Goal: Task Accomplishment & Management: Manage account settings

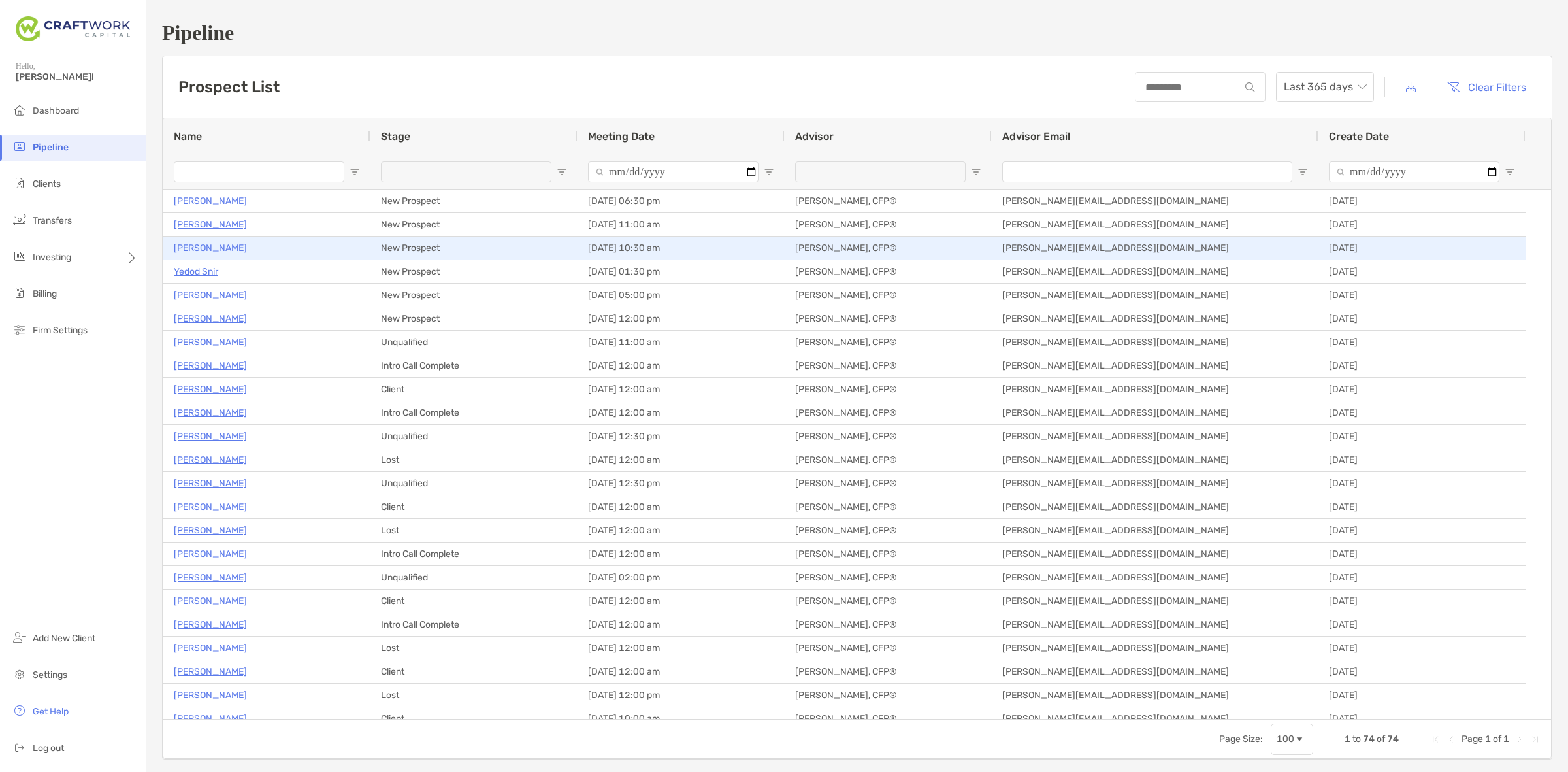
click at [213, 252] on p "[PERSON_NAME]" at bounding box center [211, 247] width 73 height 17
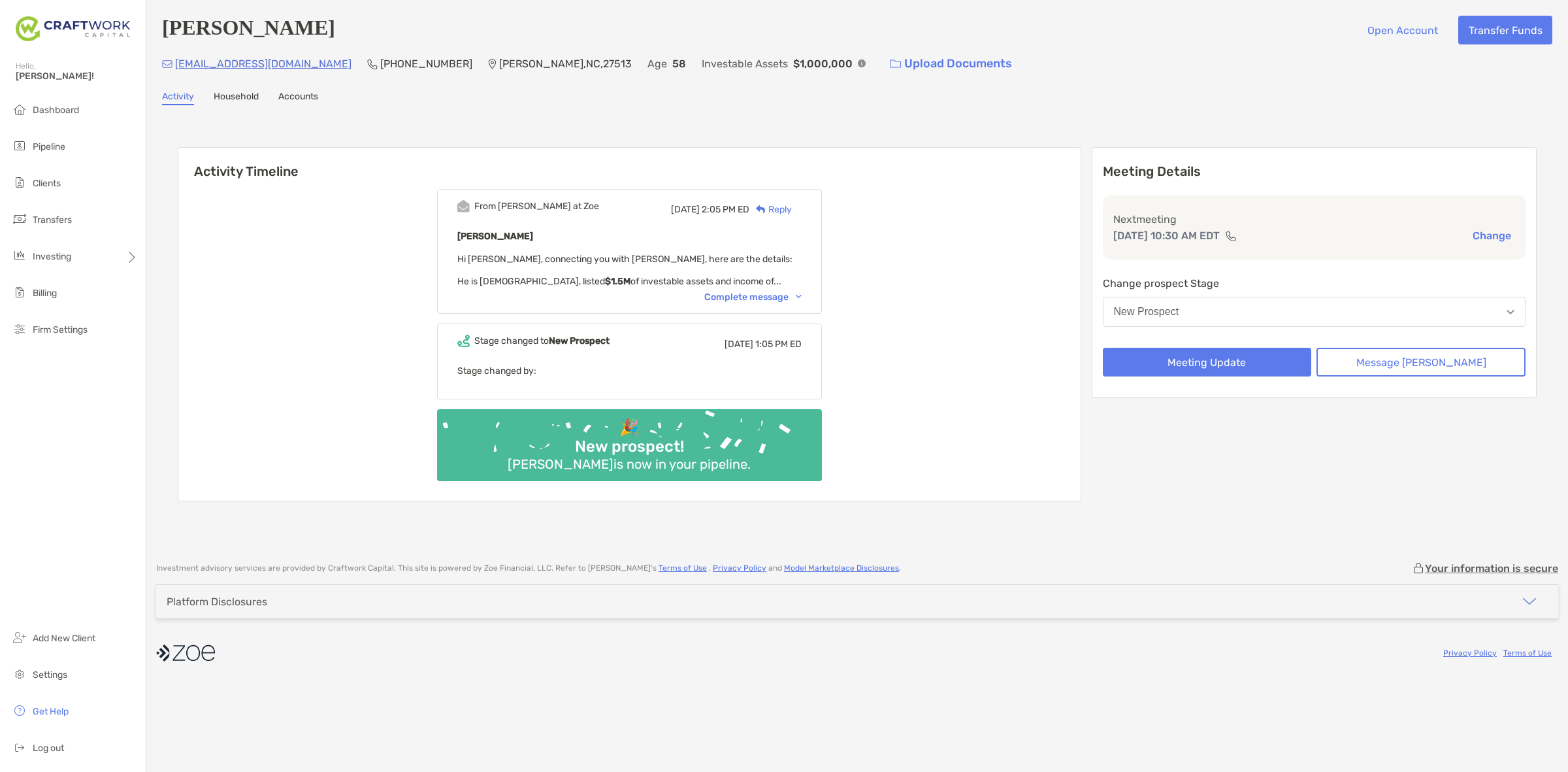
click at [761, 298] on div "Complete message" at bounding box center [753, 296] width 97 height 11
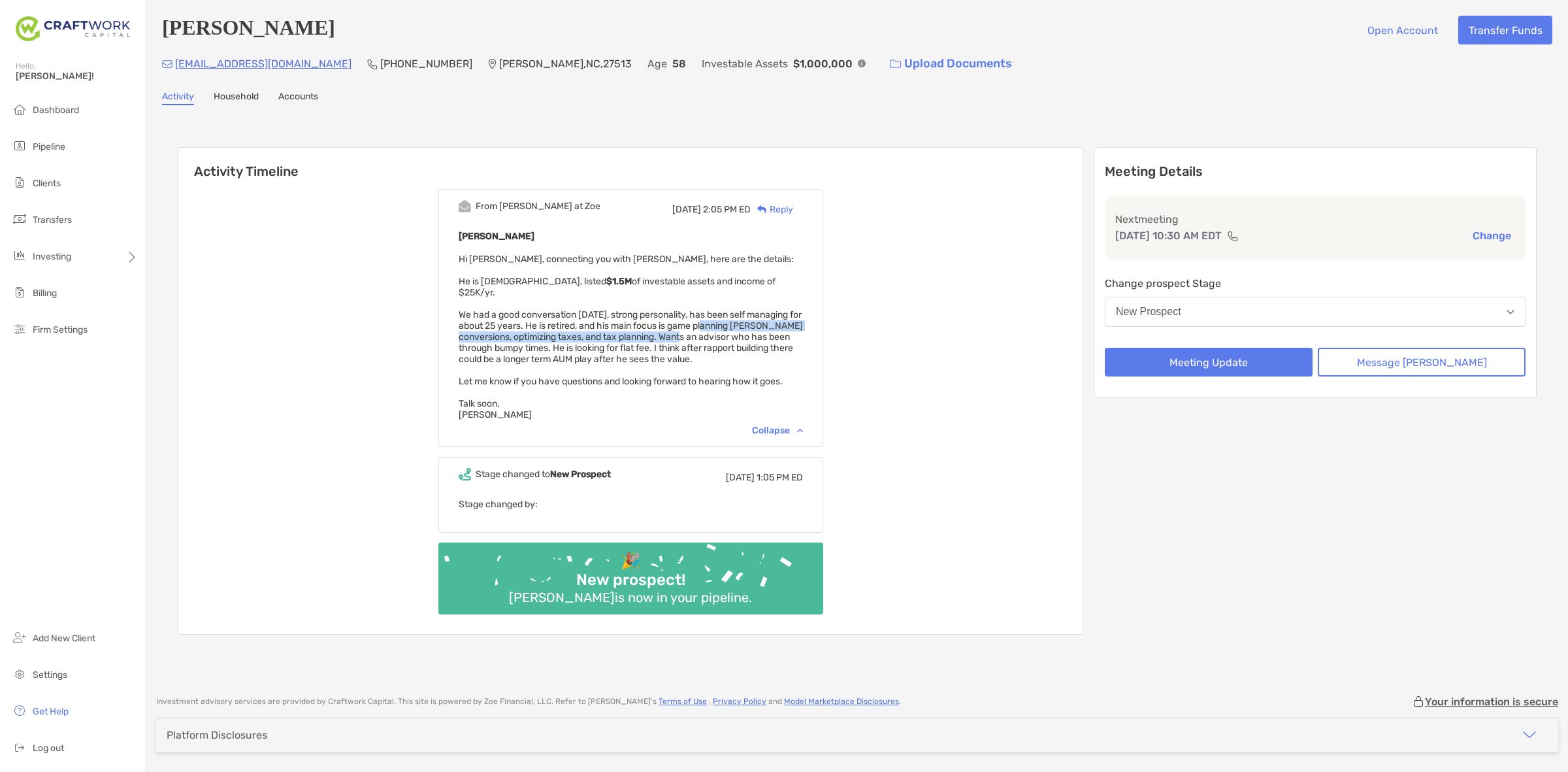
click at [743, 323] on span "Hi Daniel, connecting you with John, here are the details: He is 58 years old, …" at bounding box center [631, 337] width 344 height 167
drag, startPoint x: 749, startPoint y: 337, endPoint x: 750, endPoint y: 356, distance: 19.0
click at [750, 356] on div "John Creaser Hi Daniel, connecting you with John, here are the details: He is 5…" at bounding box center [631, 324] width 344 height 192
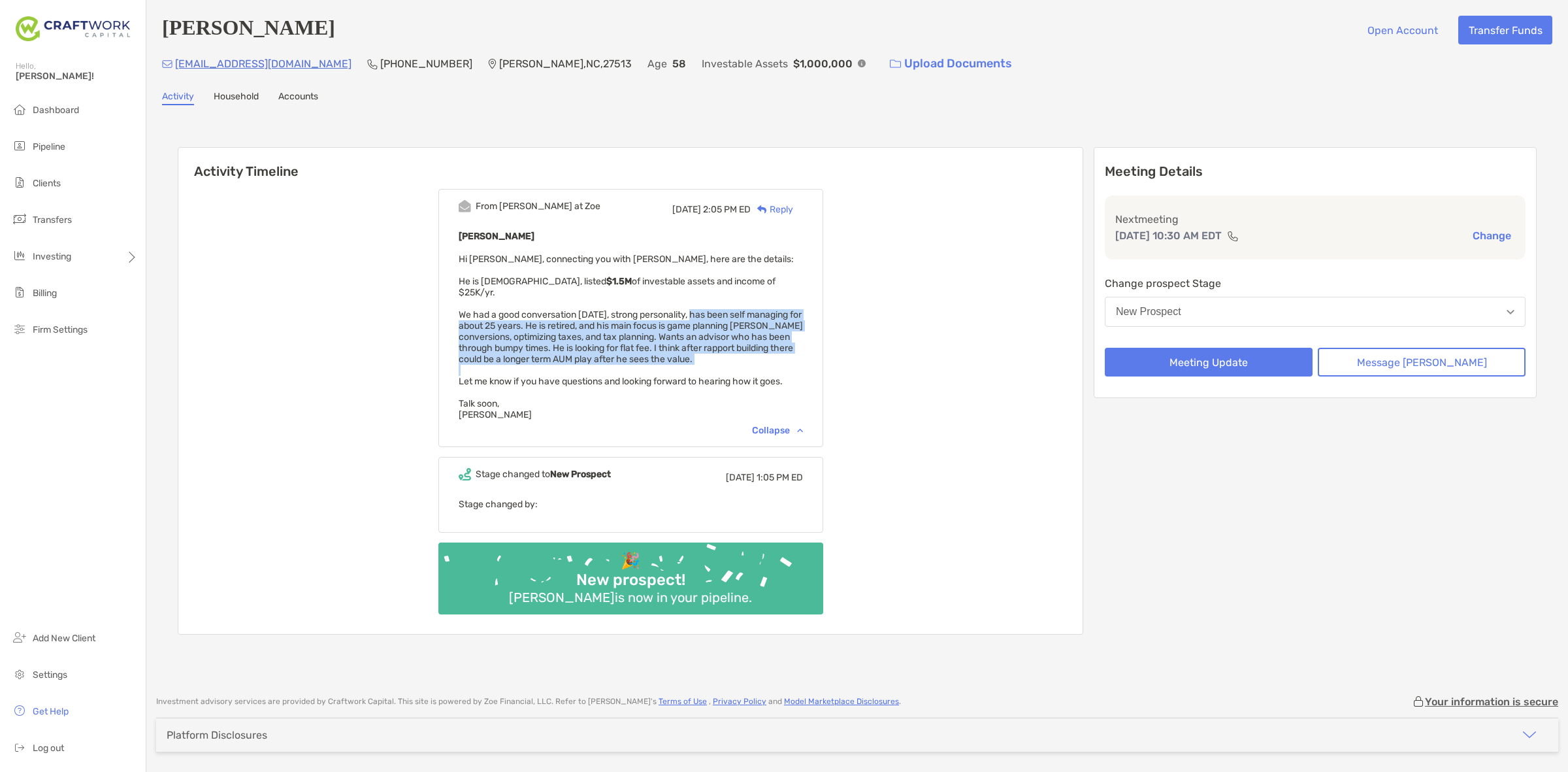
drag, startPoint x: 750, startPoint y: 356, endPoint x: 707, endPoint y: 299, distance: 71.4
click at [710, 303] on div "John Creaser Hi Daniel, connecting you with John, here are the details: He is 5…" at bounding box center [631, 324] width 344 height 192
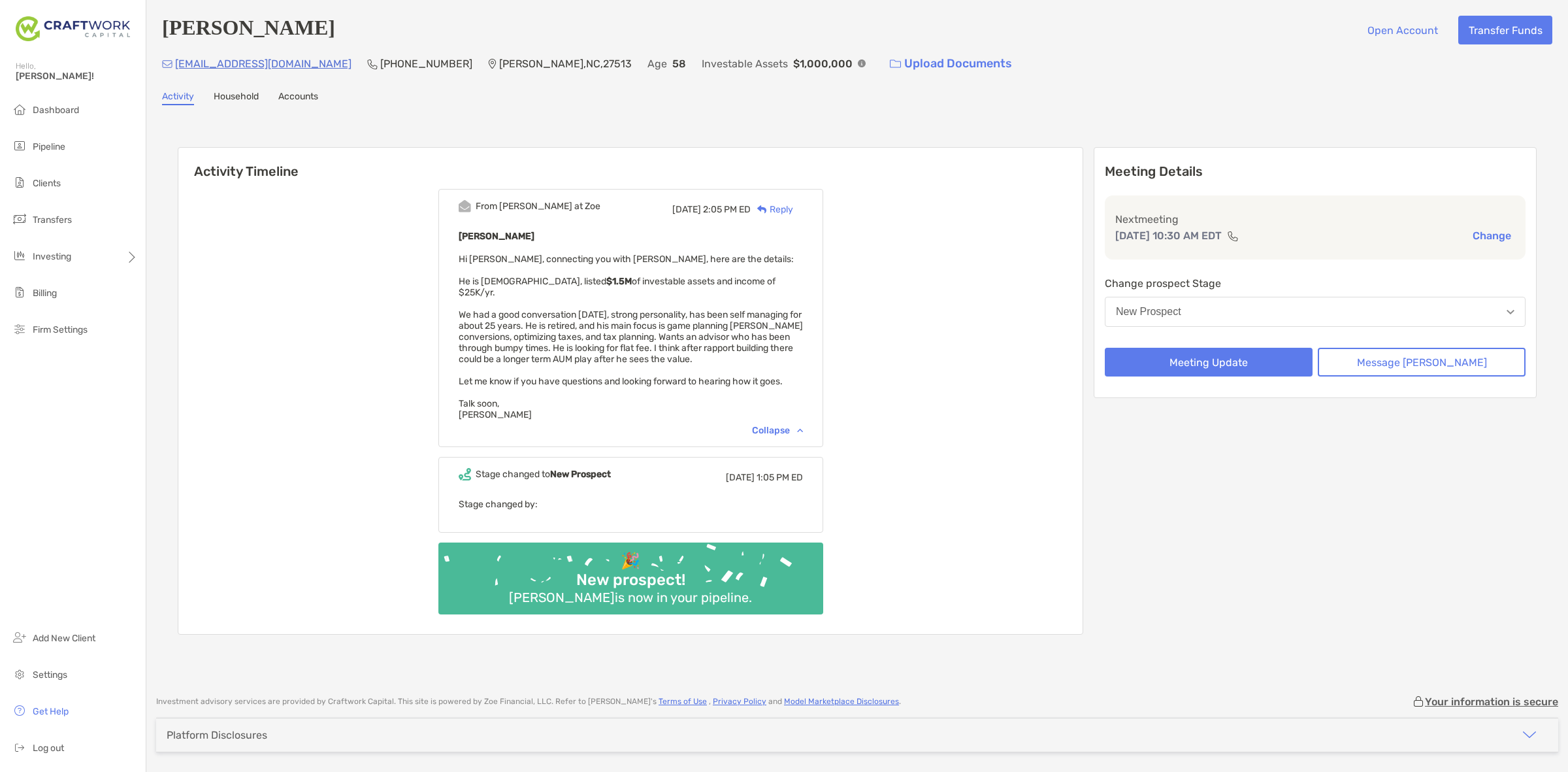
click at [705, 270] on div "John Creaser Hi Daniel, connecting you with John, here are the details: He is 5…" at bounding box center [631, 324] width 344 height 192
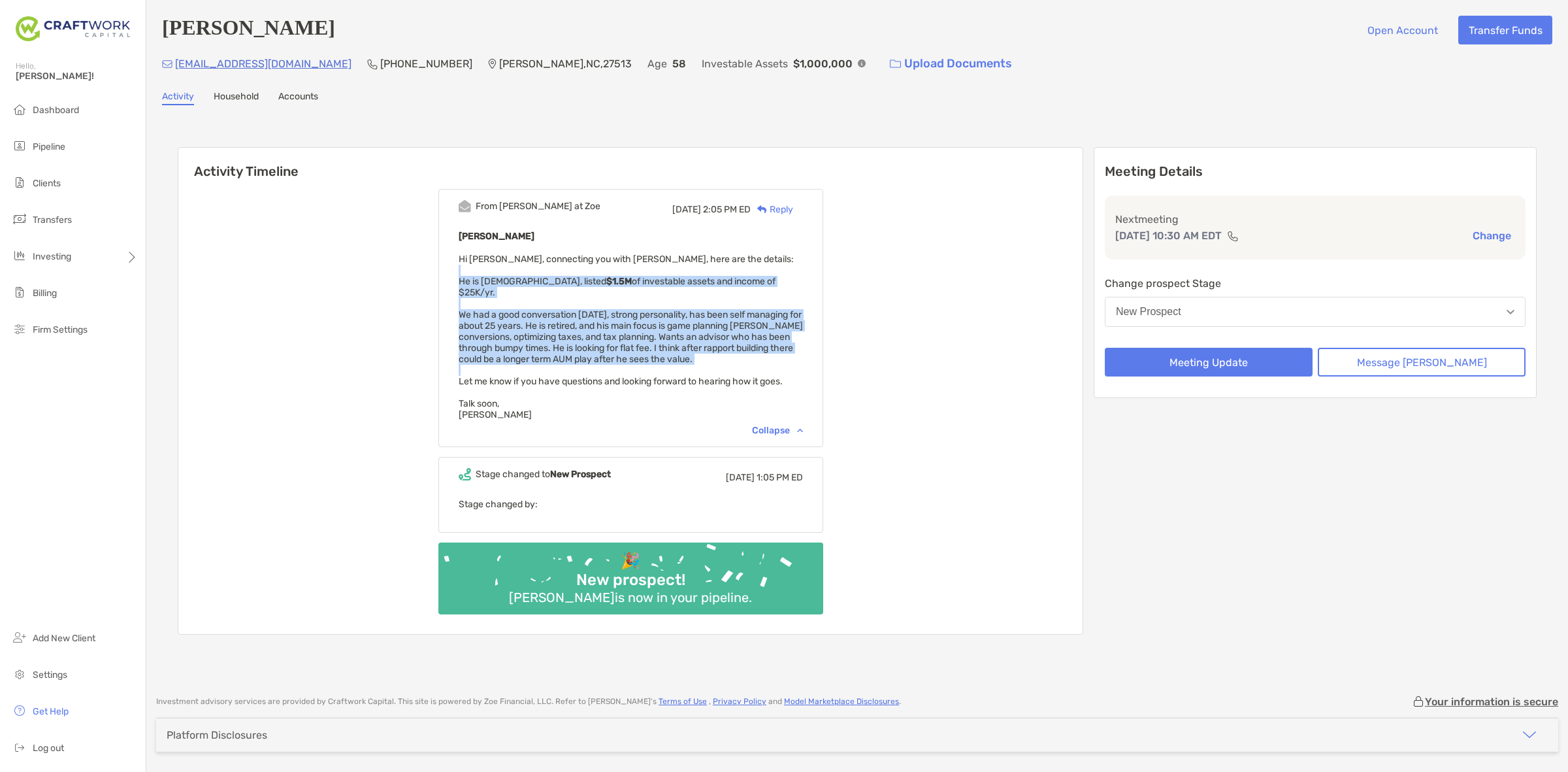
drag, startPoint x: 705, startPoint y: 270, endPoint x: 718, endPoint y: 355, distance: 86.0
click at [718, 355] on div "John Creaser Hi Daniel, connecting you with John, here are the details: He is 5…" at bounding box center [631, 324] width 344 height 192
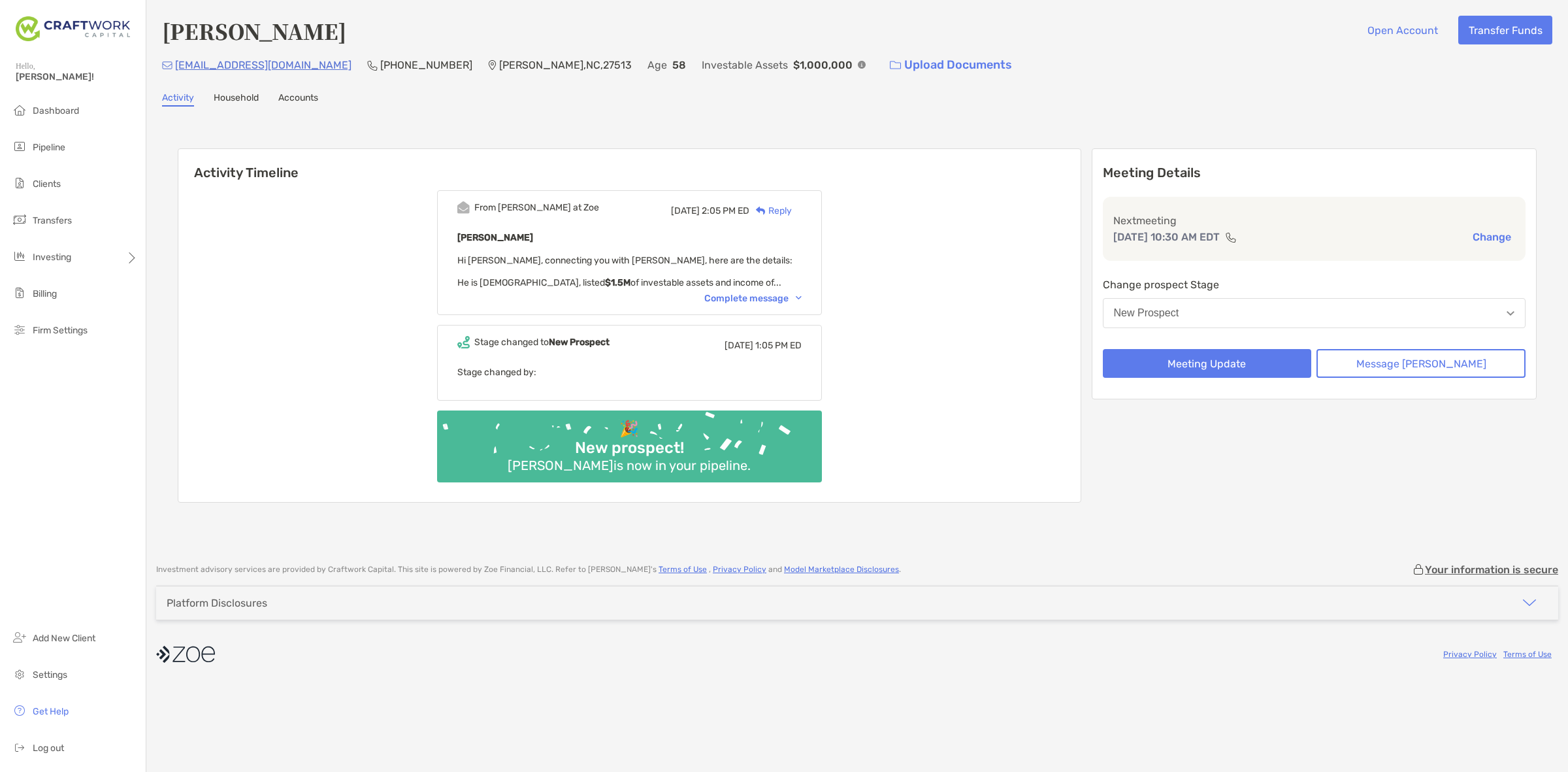
click at [1488, 229] on div "[DATE] 10:30 AM EDT Change" at bounding box center [1314, 237] width 402 height 17
click at [1490, 231] on button "Change" at bounding box center [1491, 237] width 46 height 14
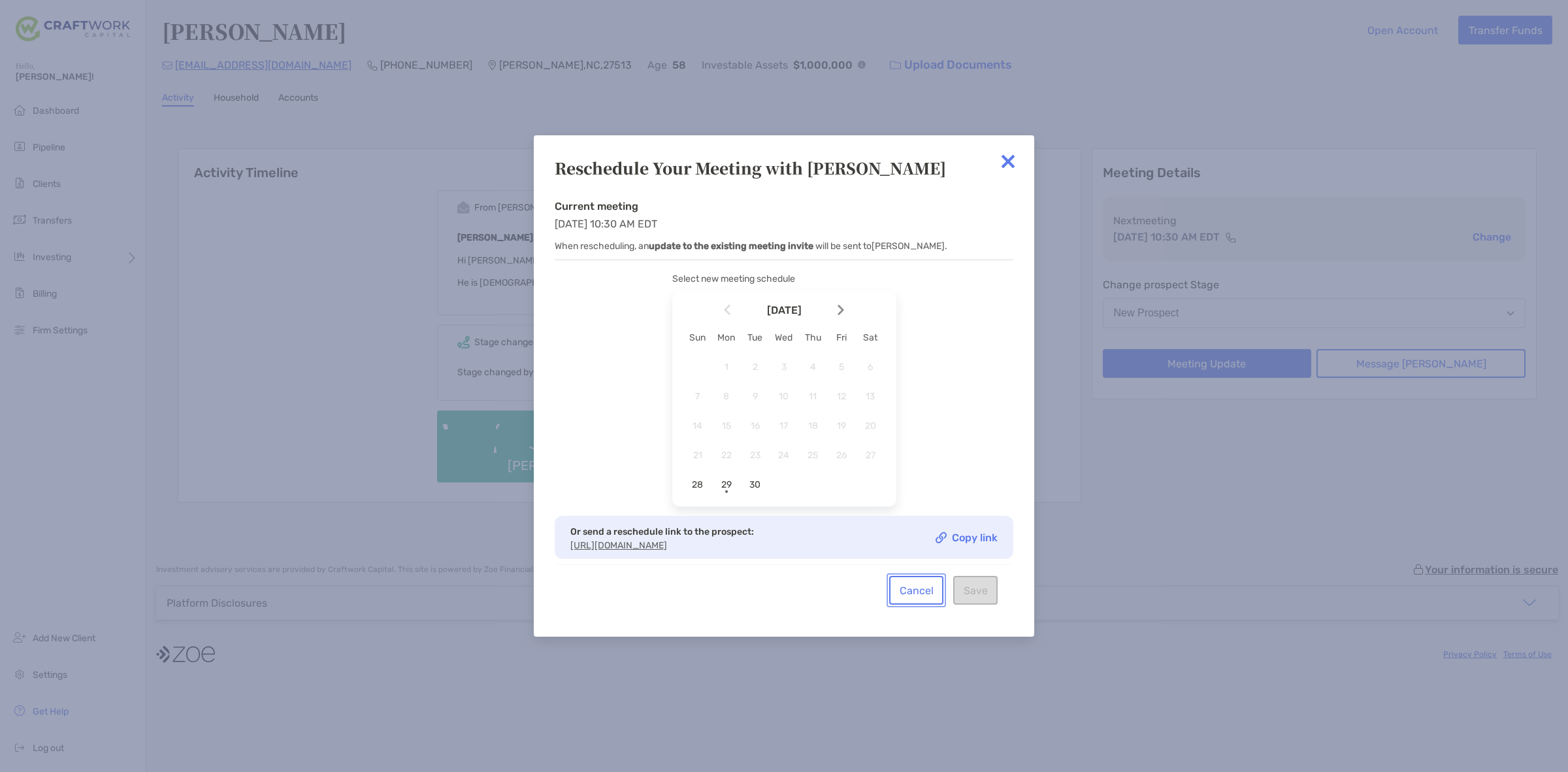
click at [927, 603] on button "Cancel" at bounding box center [916, 589] width 54 height 29
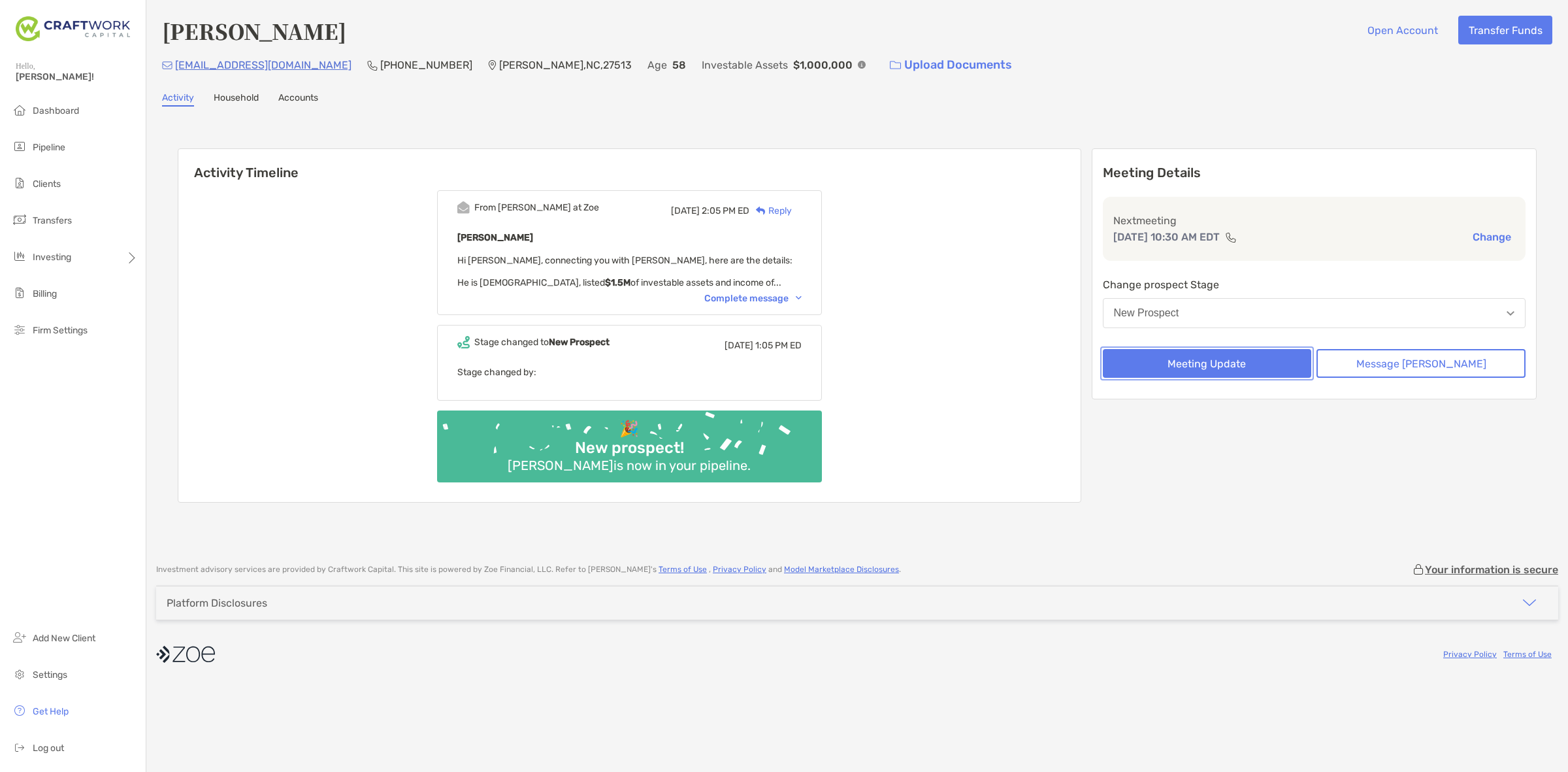
click at [1273, 364] on button "Meeting Update" at bounding box center [1206, 363] width 209 height 29
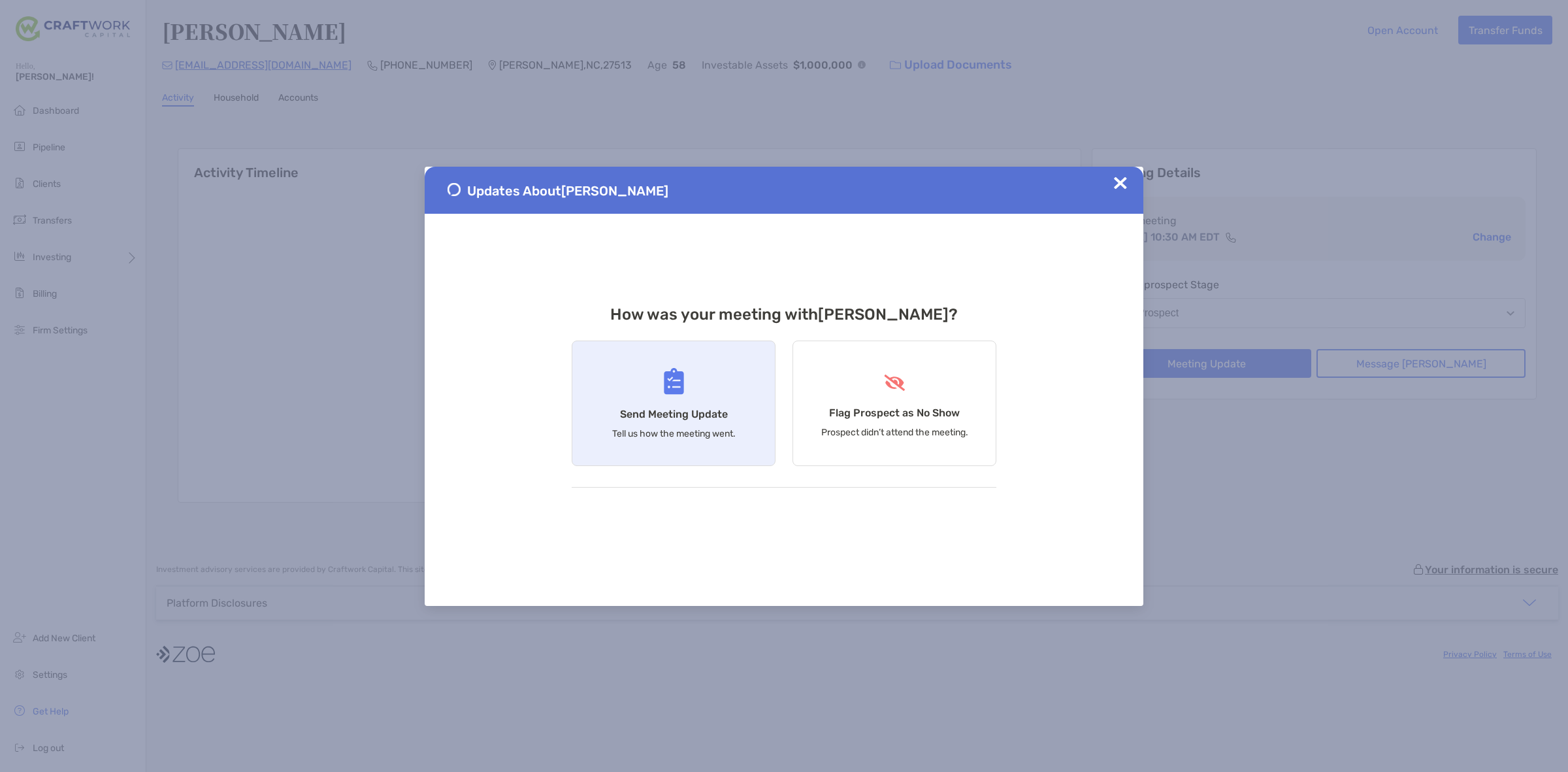
click at [712, 413] on h4 "Send Meeting Update" at bounding box center [673, 414] width 108 height 12
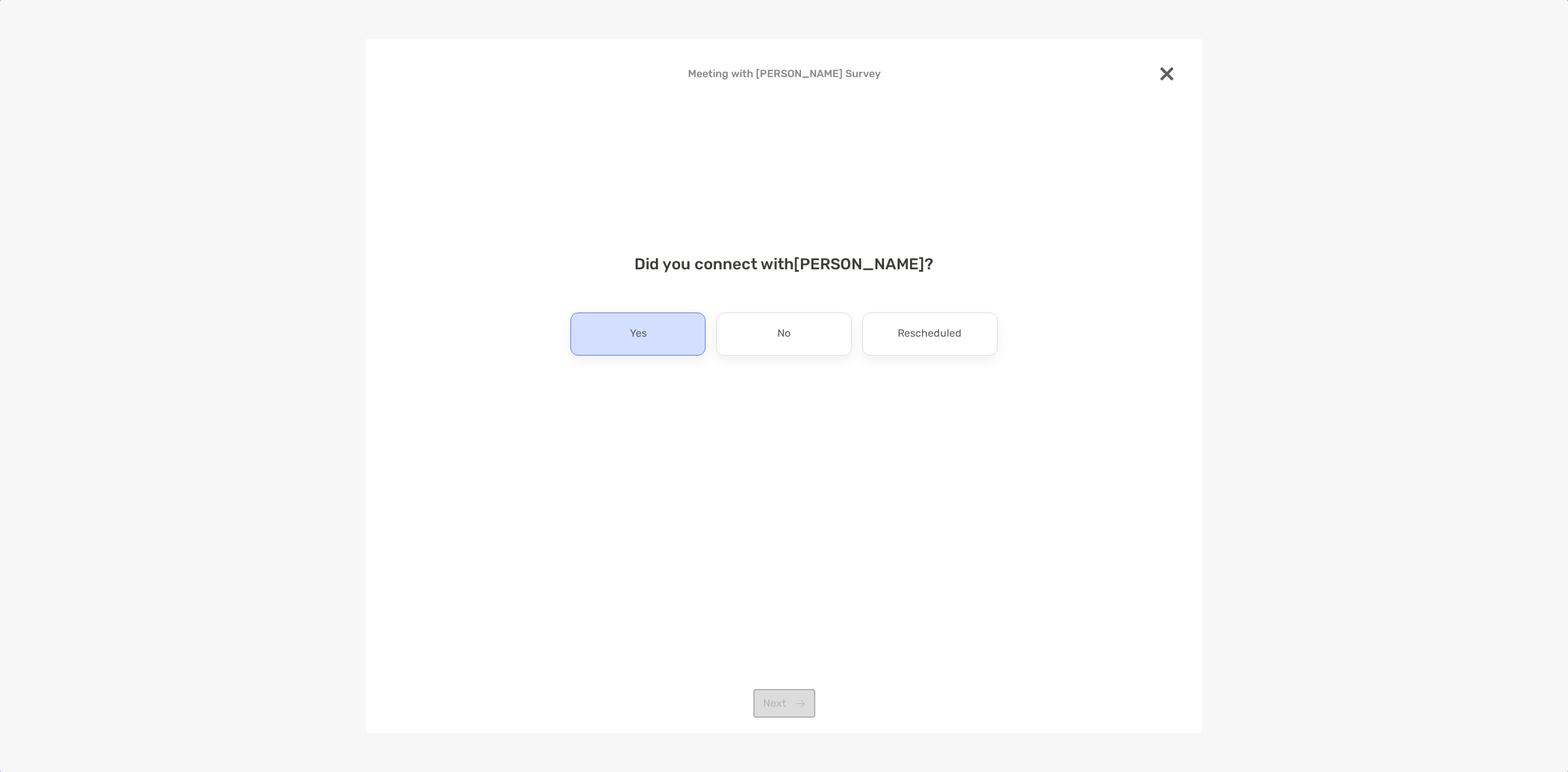
click at [703, 351] on div "Yes" at bounding box center [637, 333] width 135 height 43
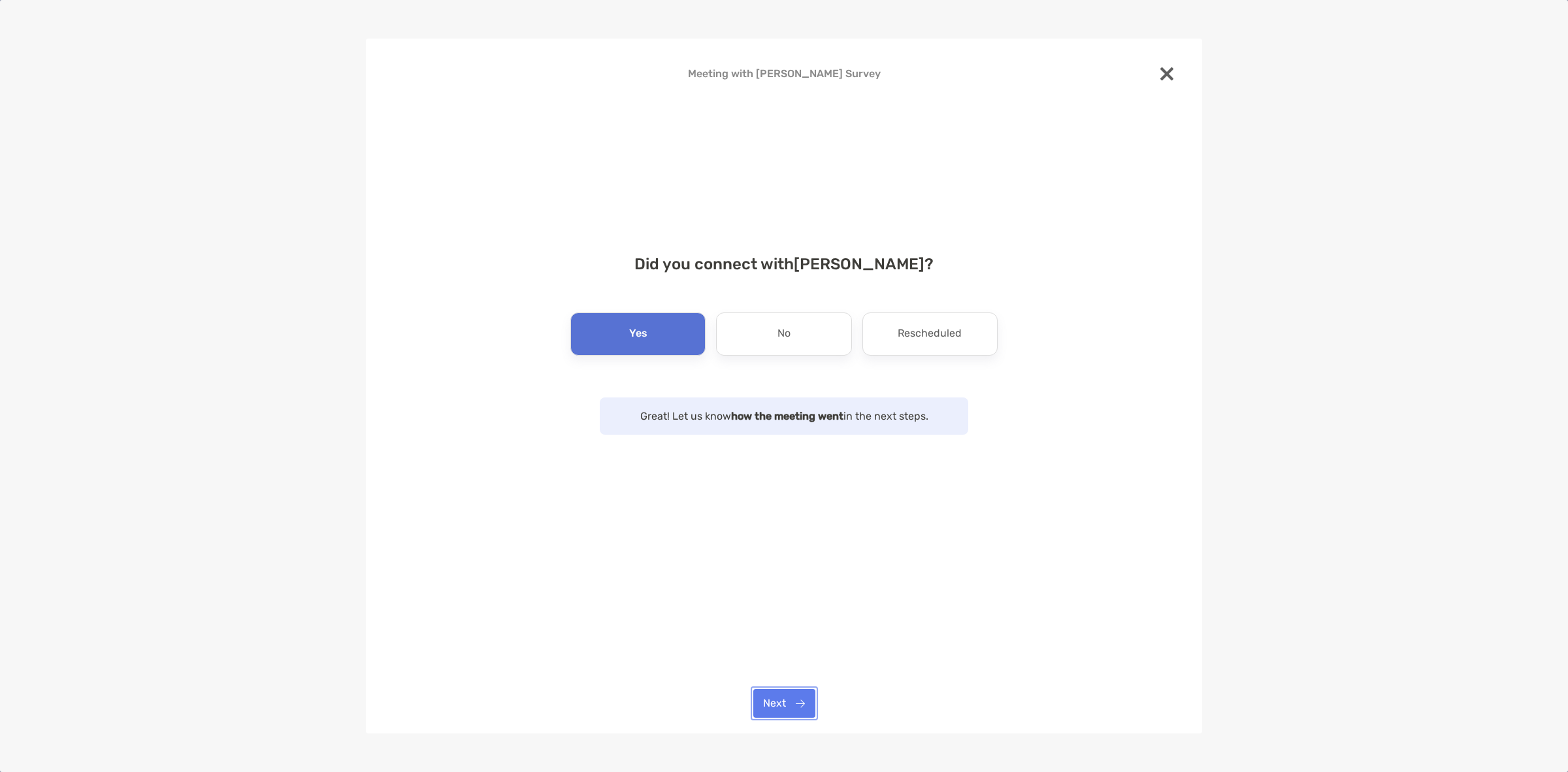
click at [768, 705] on button "Next" at bounding box center [784, 703] width 62 height 29
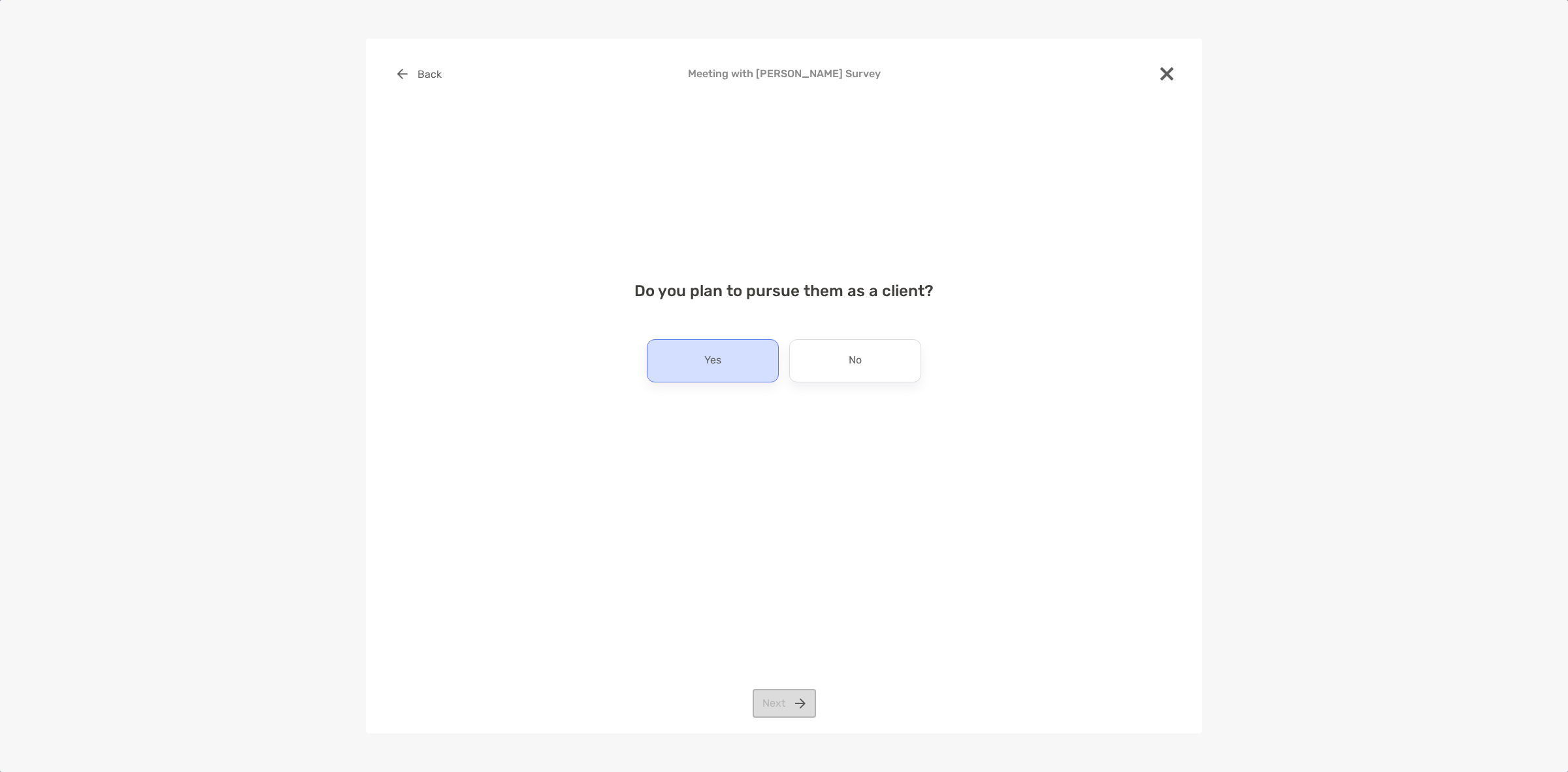
click at [767, 371] on div "Yes" at bounding box center [712, 360] width 132 height 43
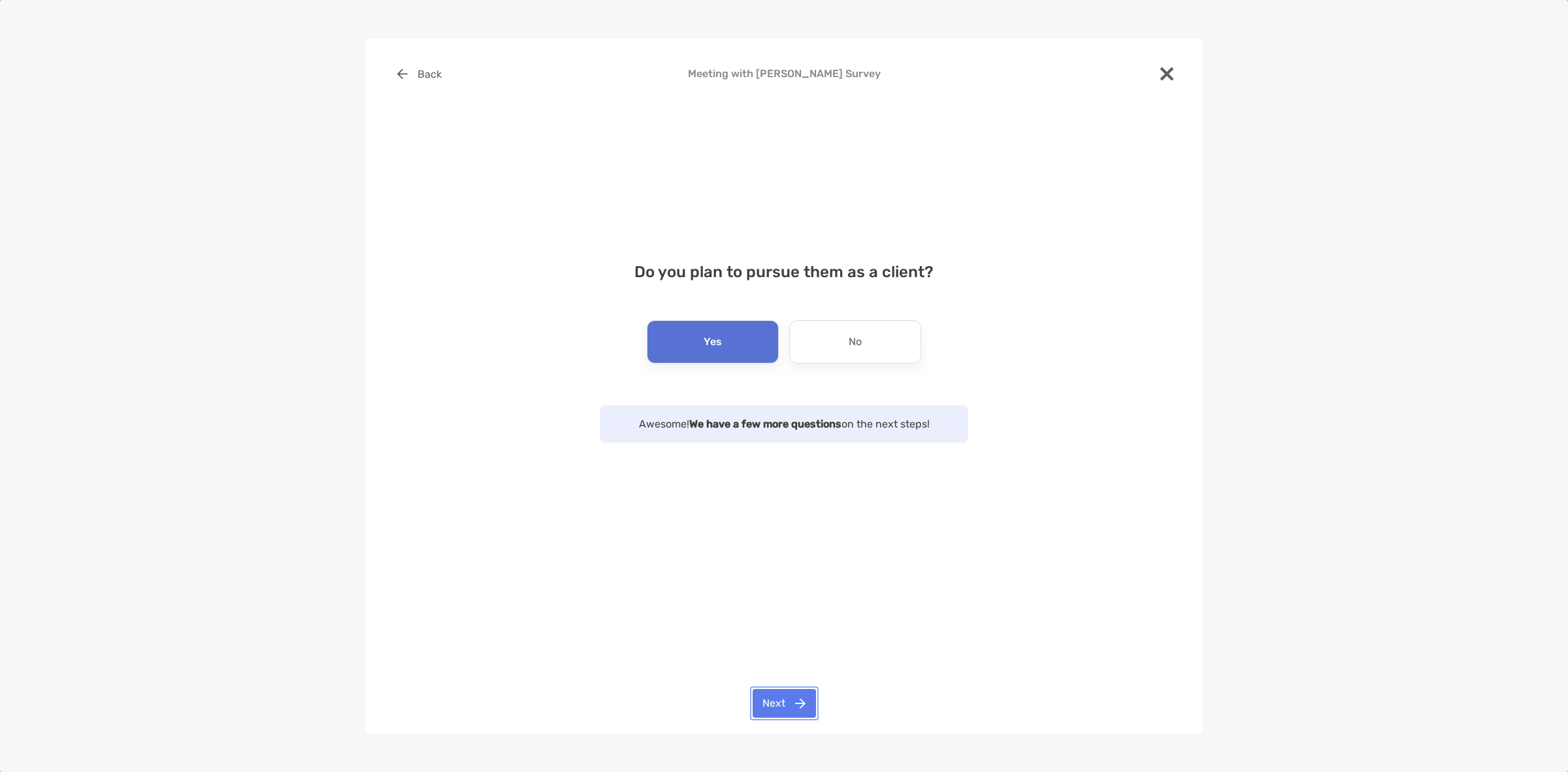
click at [788, 710] on button "Next" at bounding box center [784, 703] width 63 height 29
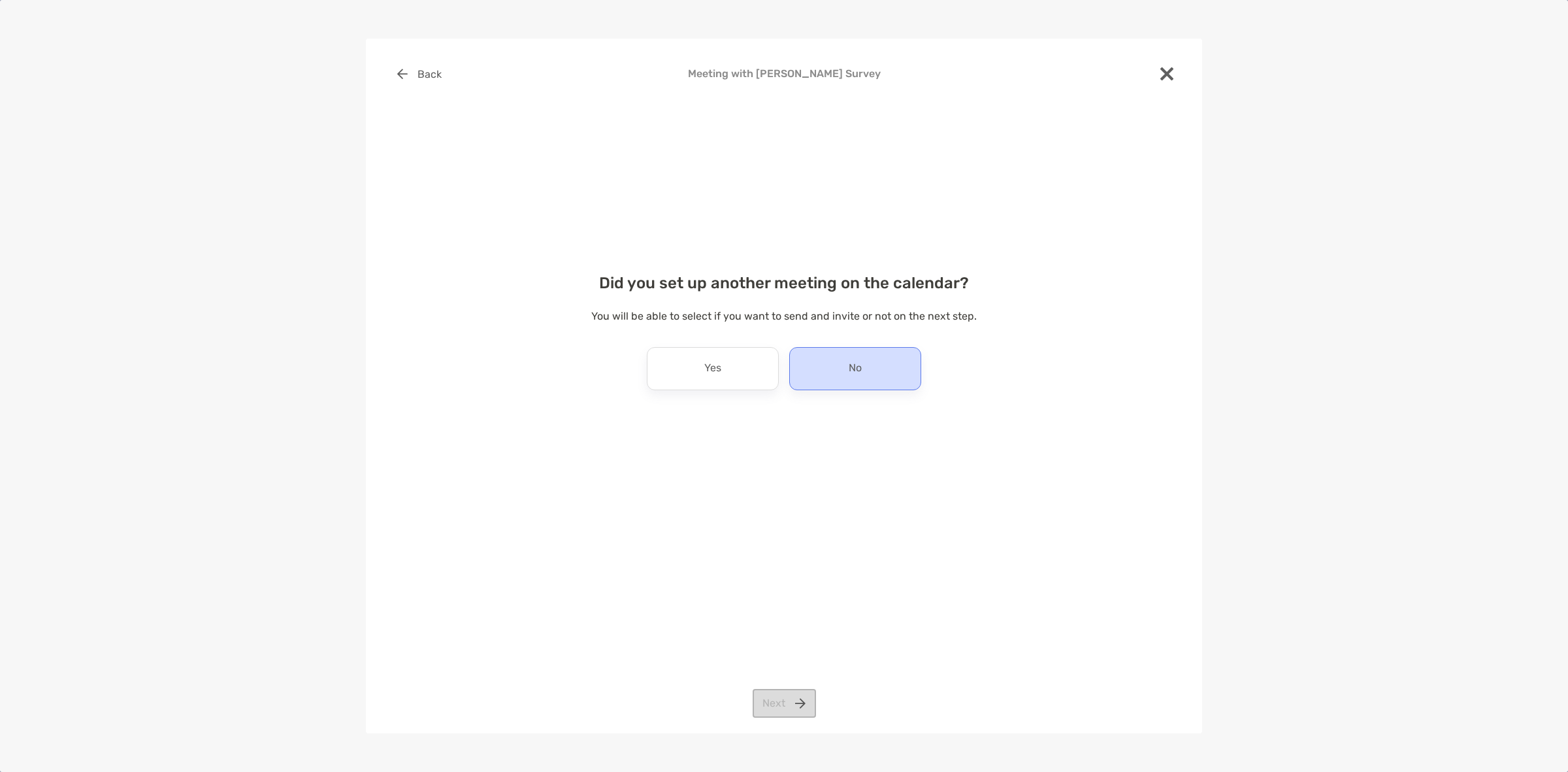
click at [794, 371] on div "No" at bounding box center [855, 368] width 132 height 43
click at [772, 707] on button "Next" at bounding box center [784, 703] width 63 height 29
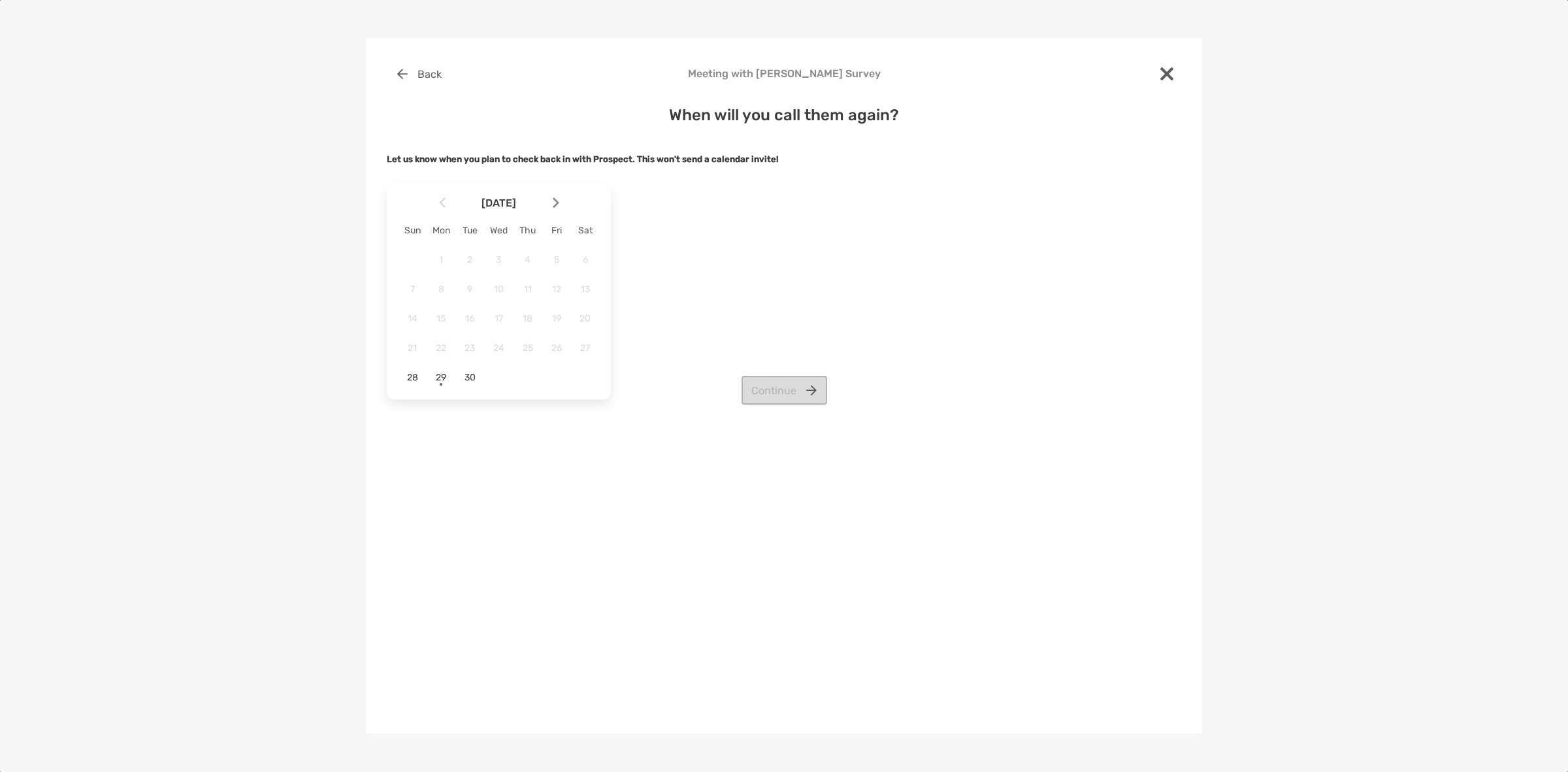
click at [549, 214] on div "[DATE]" at bounding box center [498, 203] width 202 height 26
click at [553, 211] on div at bounding box center [560, 202] width 22 height 29
click at [559, 371] on div "31" at bounding box center [556, 376] width 22 height 22
click at [743, 383] on button "Continue" at bounding box center [784, 390] width 86 height 29
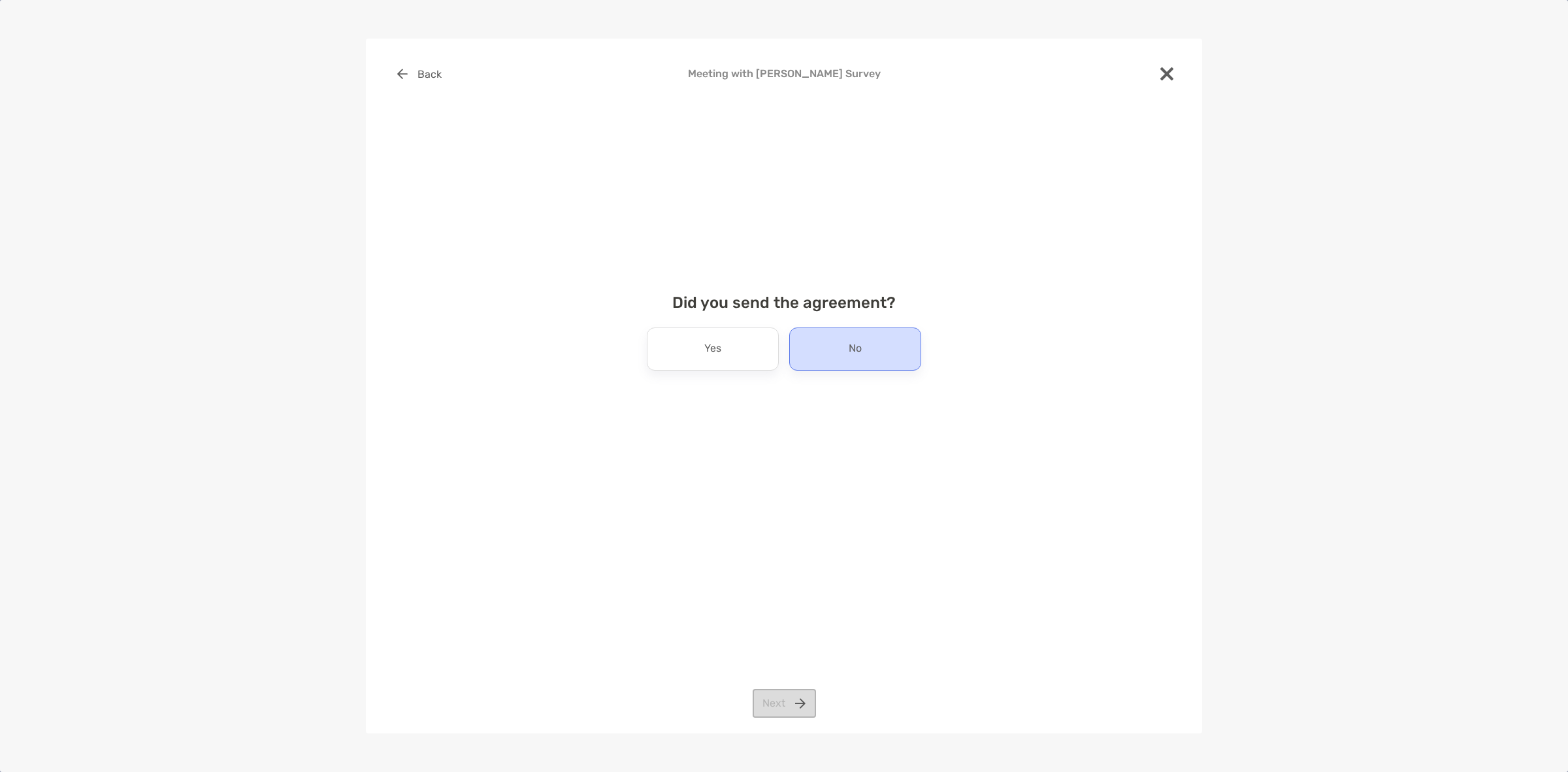
click at [811, 353] on div "No" at bounding box center [855, 348] width 132 height 43
click at [788, 705] on button "Next" at bounding box center [784, 703] width 63 height 29
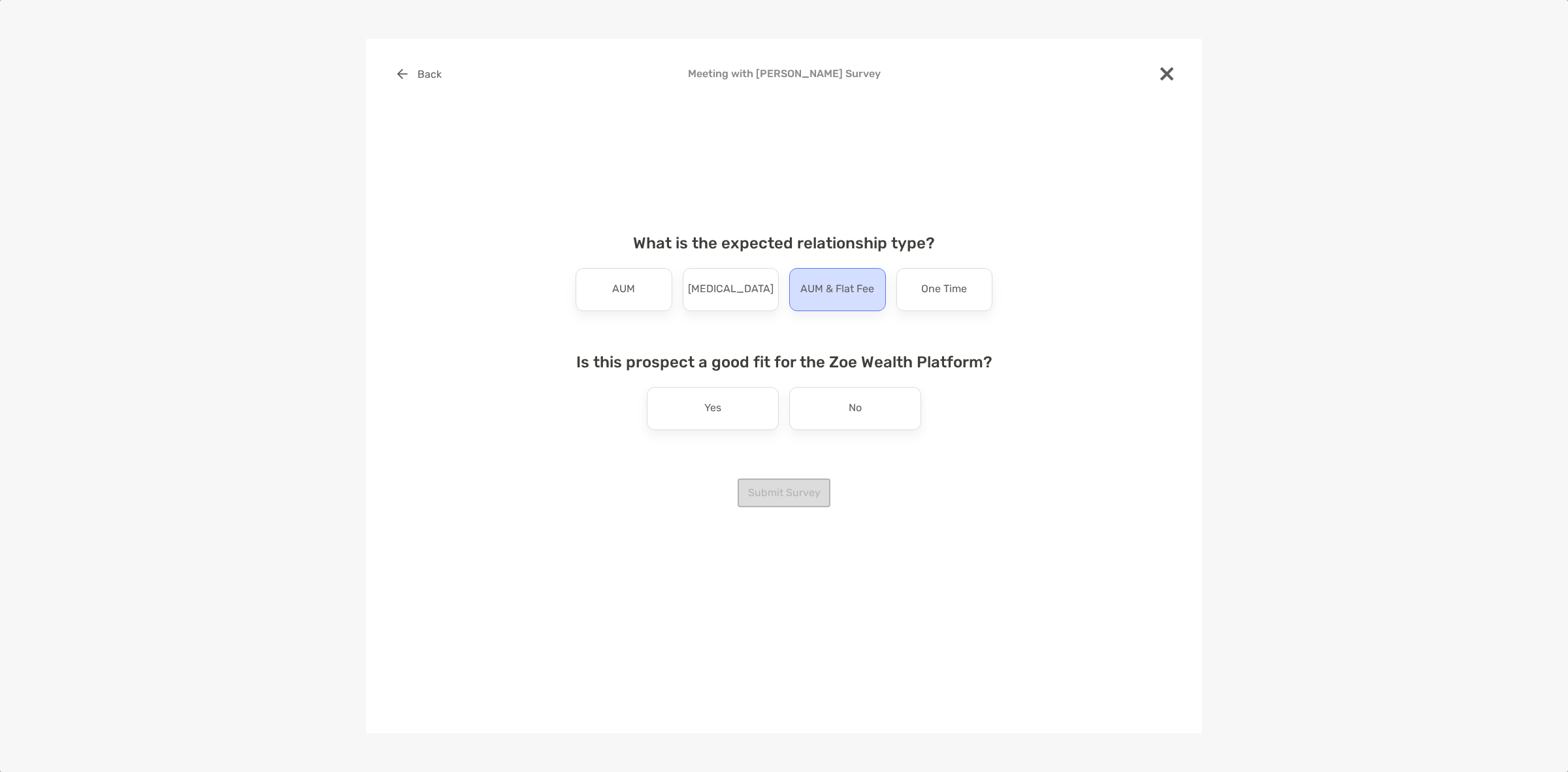
click at [880, 285] on div "AUM & Flat Fee" at bounding box center [837, 289] width 97 height 43
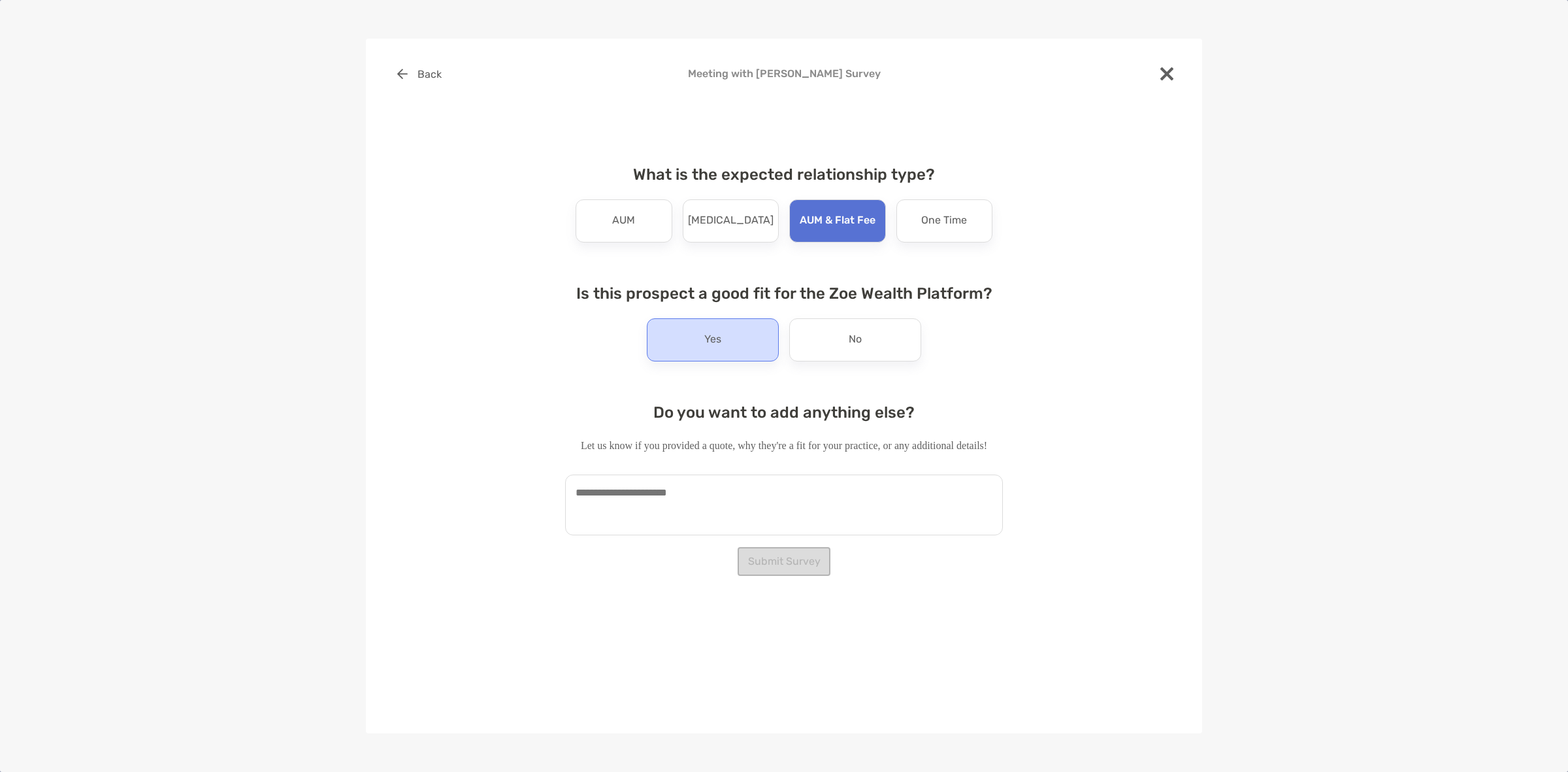
click at [711, 351] on div "Yes" at bounding box center [712, 339] width 132 height 43
click at [741, 495] on textarea at bounding box center [783, 504] width 438 height 60
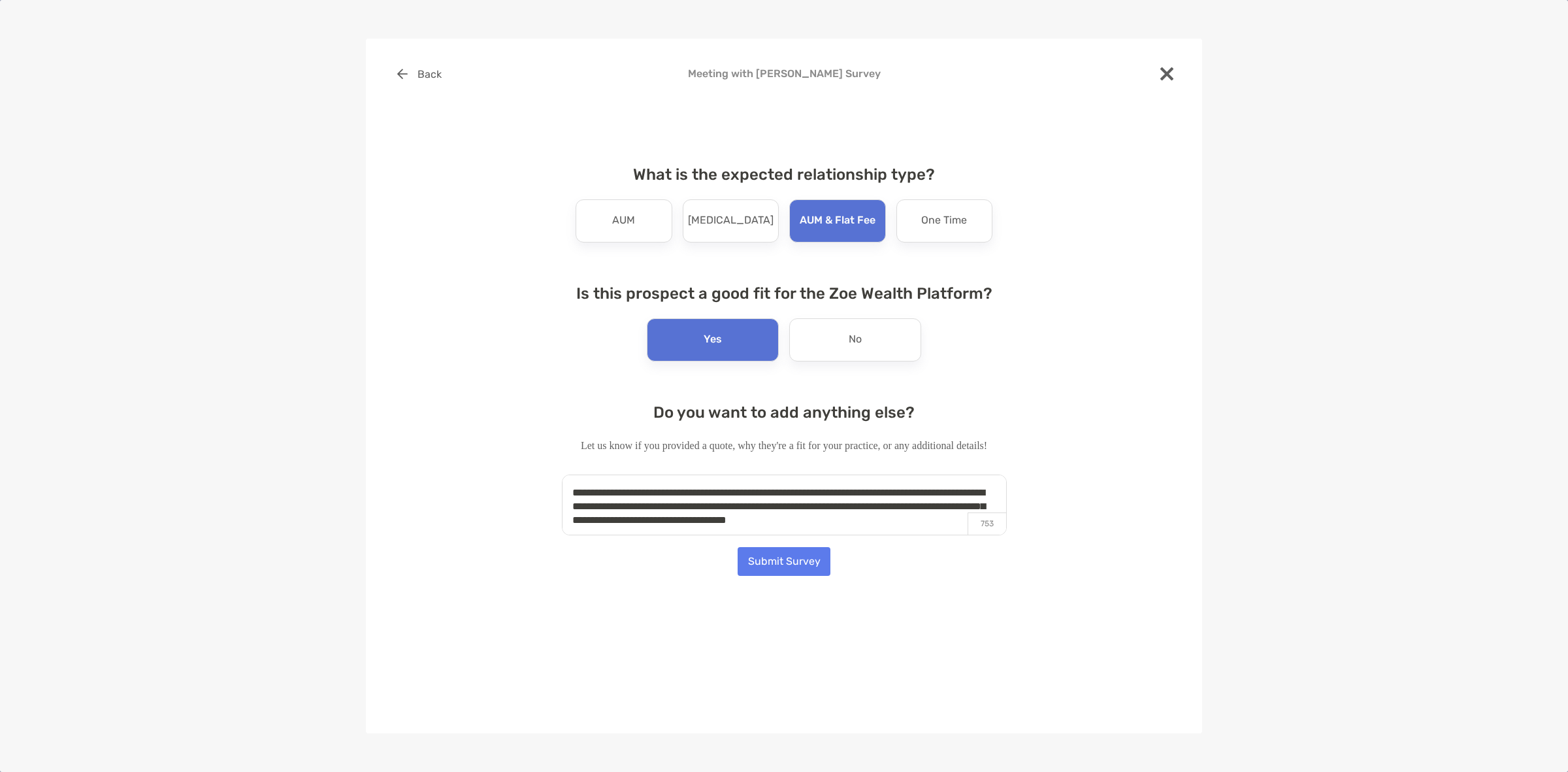
scroll to position [5, 0]
drag, startPoint x: 772, startPoint y: 530, endPoint x: 753, endPoint y: 576, distance: 49.8
click at [772, 531] on textarea "**********" at bounding box center [784, 504] width 445 height 60
type textarea "**********"
click at [753, 576] on div "**********" at bounding box center [783, 330] width 794 height 540
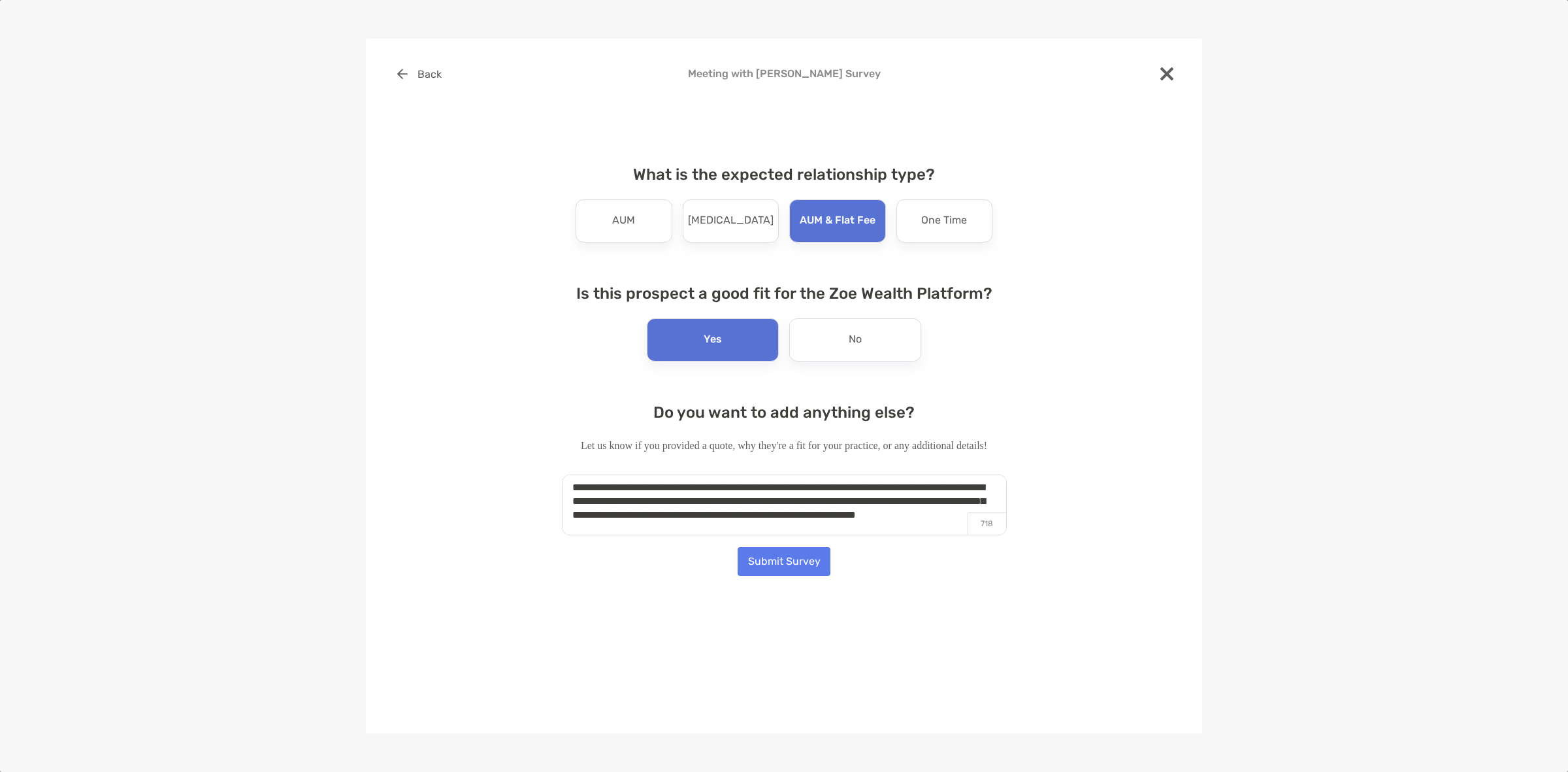
click at [753, 576] on div "**********" at bounding box center [783, 330] width 794 height 540
click at [761, 573] on button "Submit Survey" at bounding box center [784, 560] width 93 height 29
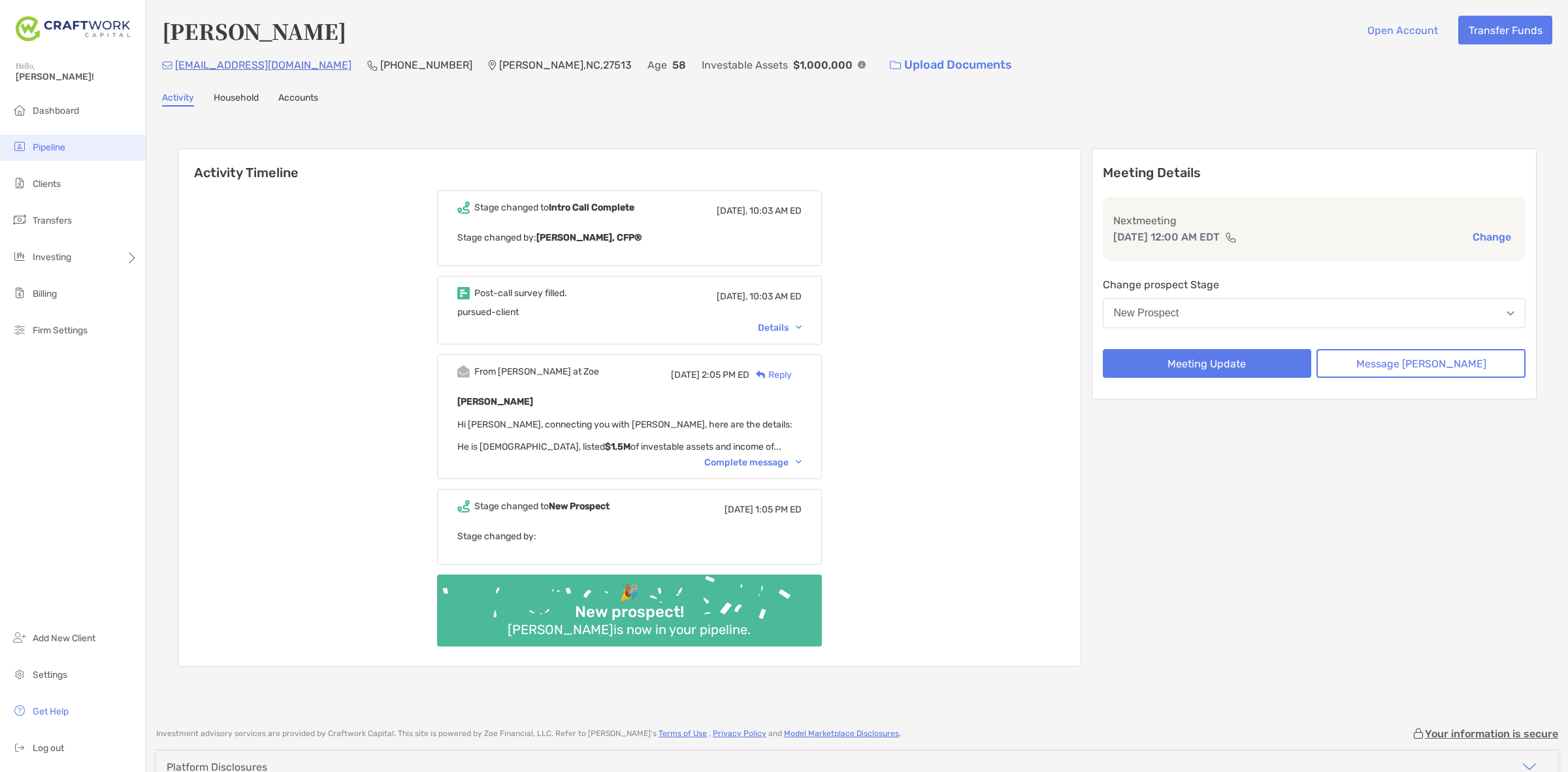
click at [76, 144] on li "Pipeline" at bounding box center [73, 148] width 146 height 26
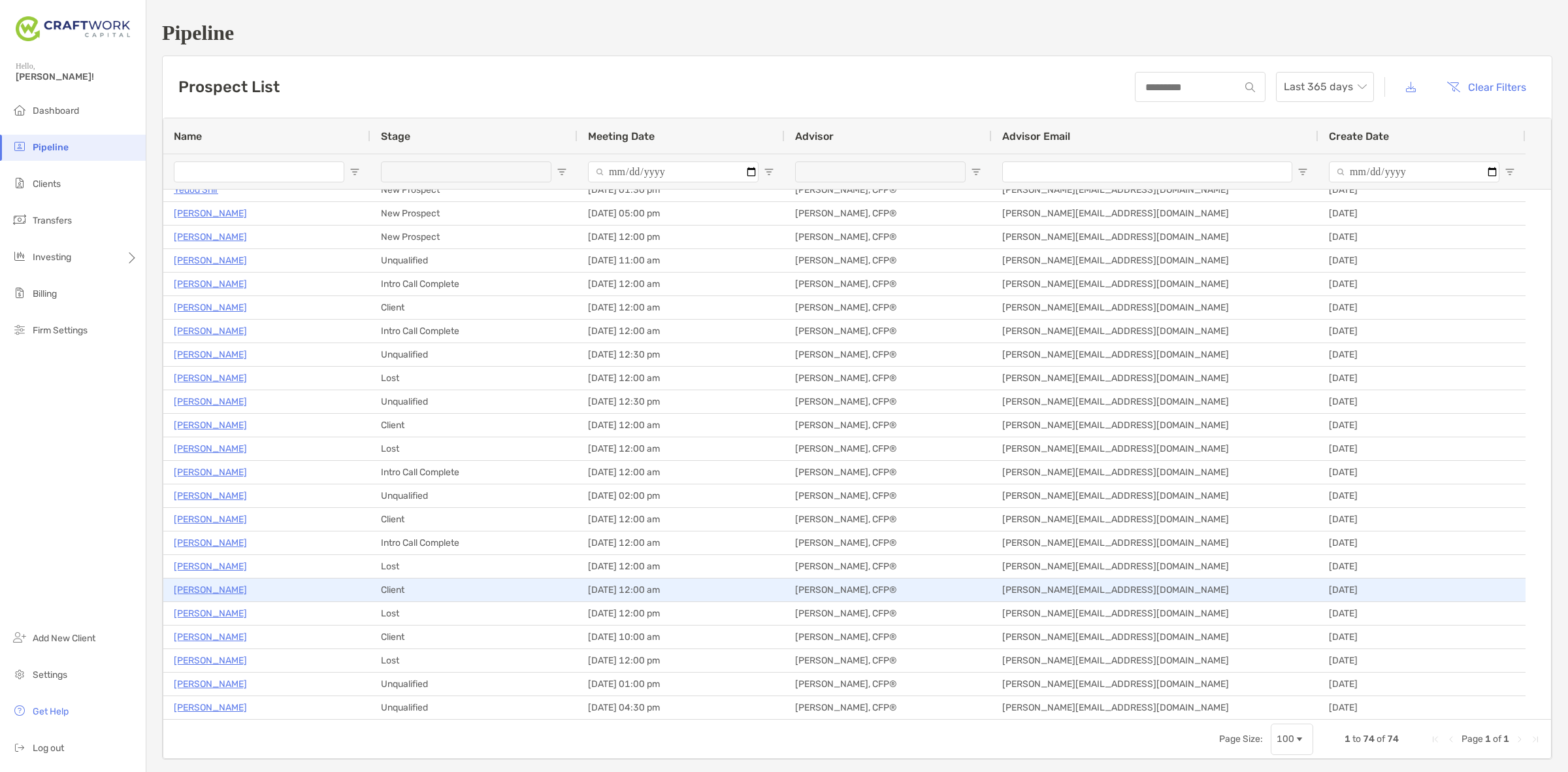
scroll to position [490, 0]
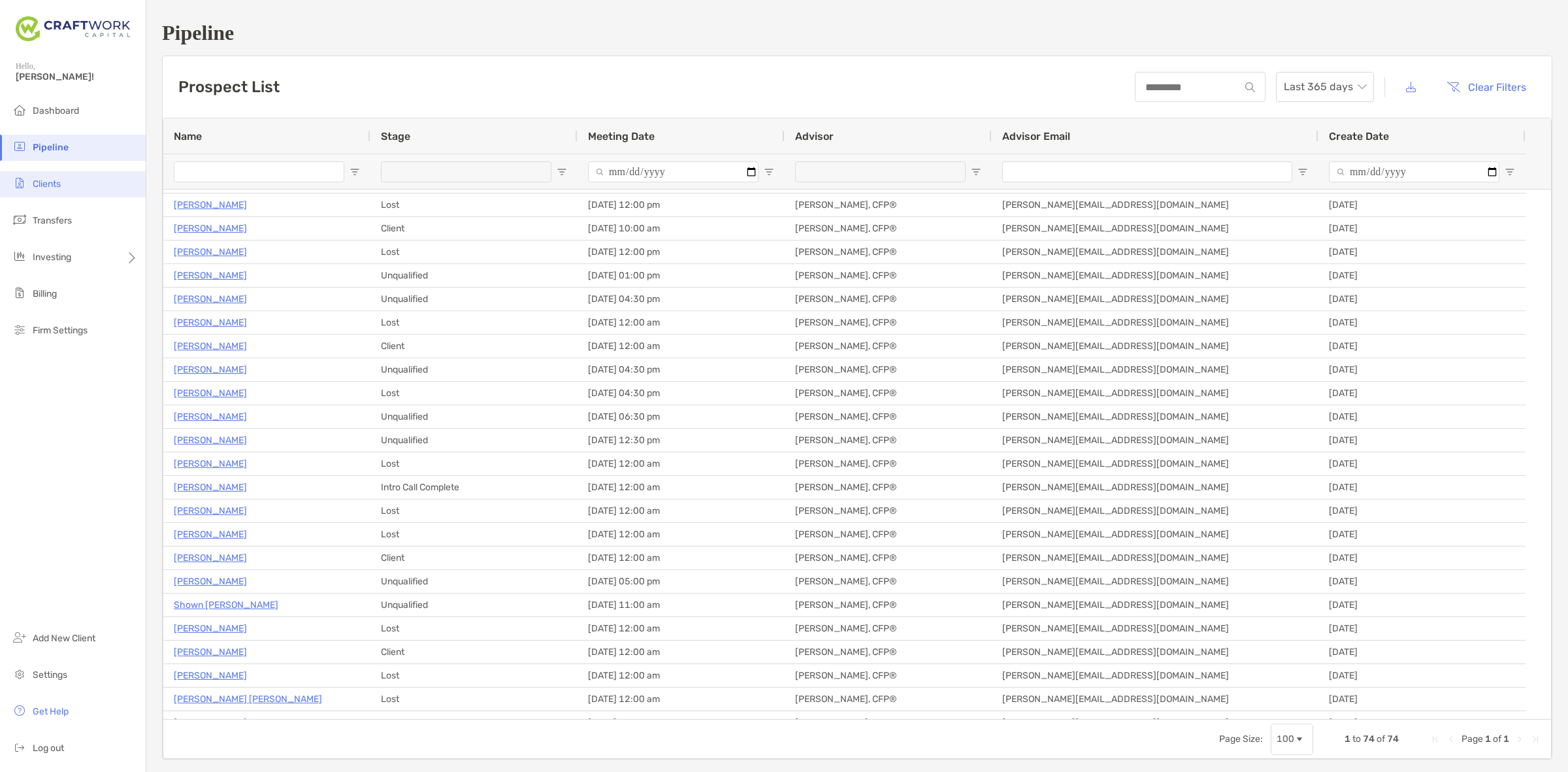
click at [71, 173] on li "Clients" at bounding box center [73, 184] width 146 height 26
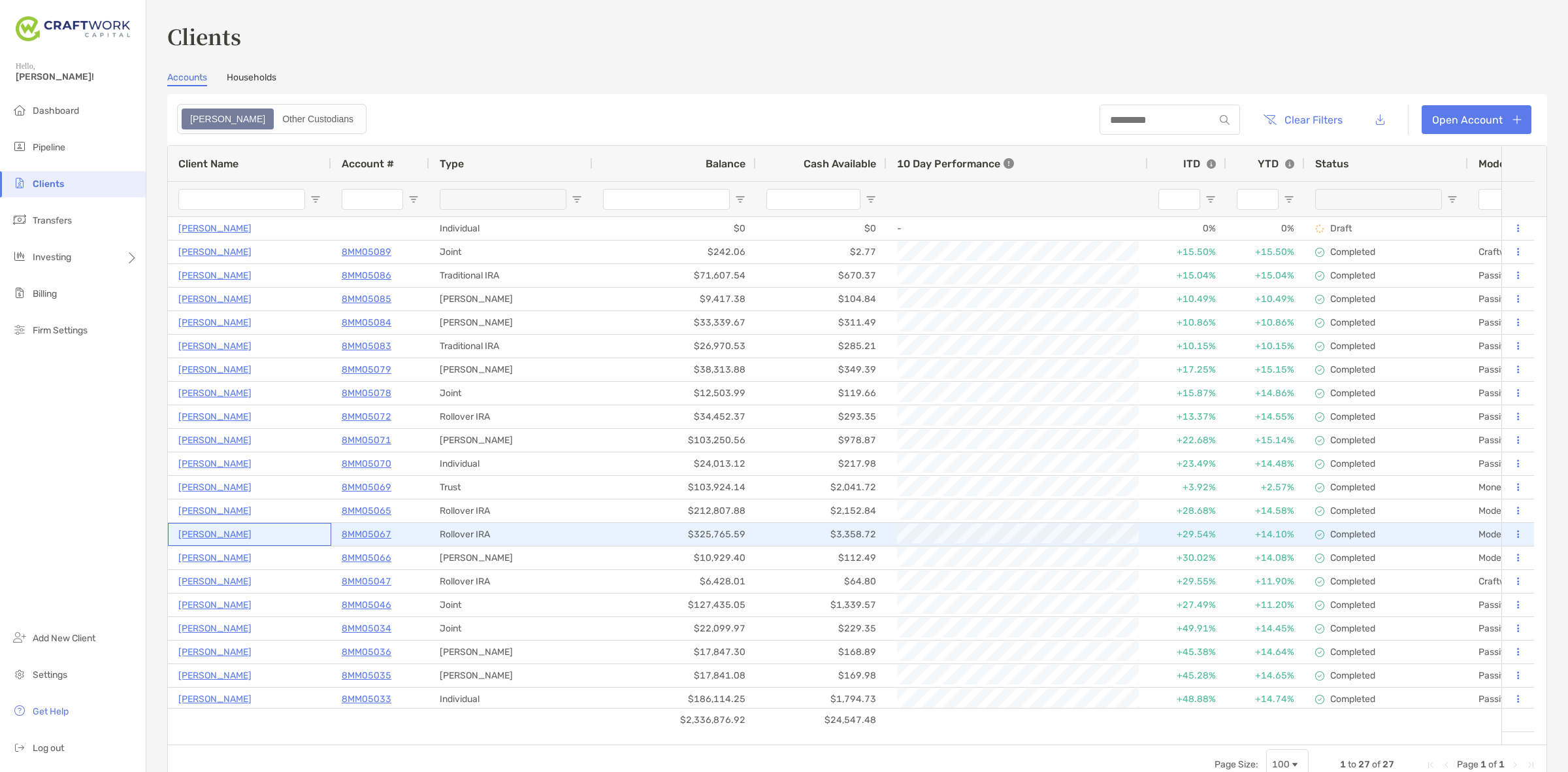
click at [221, 531] on p "[PERSON_NAME]" at bounding box center [215, 534] width 73 height 17
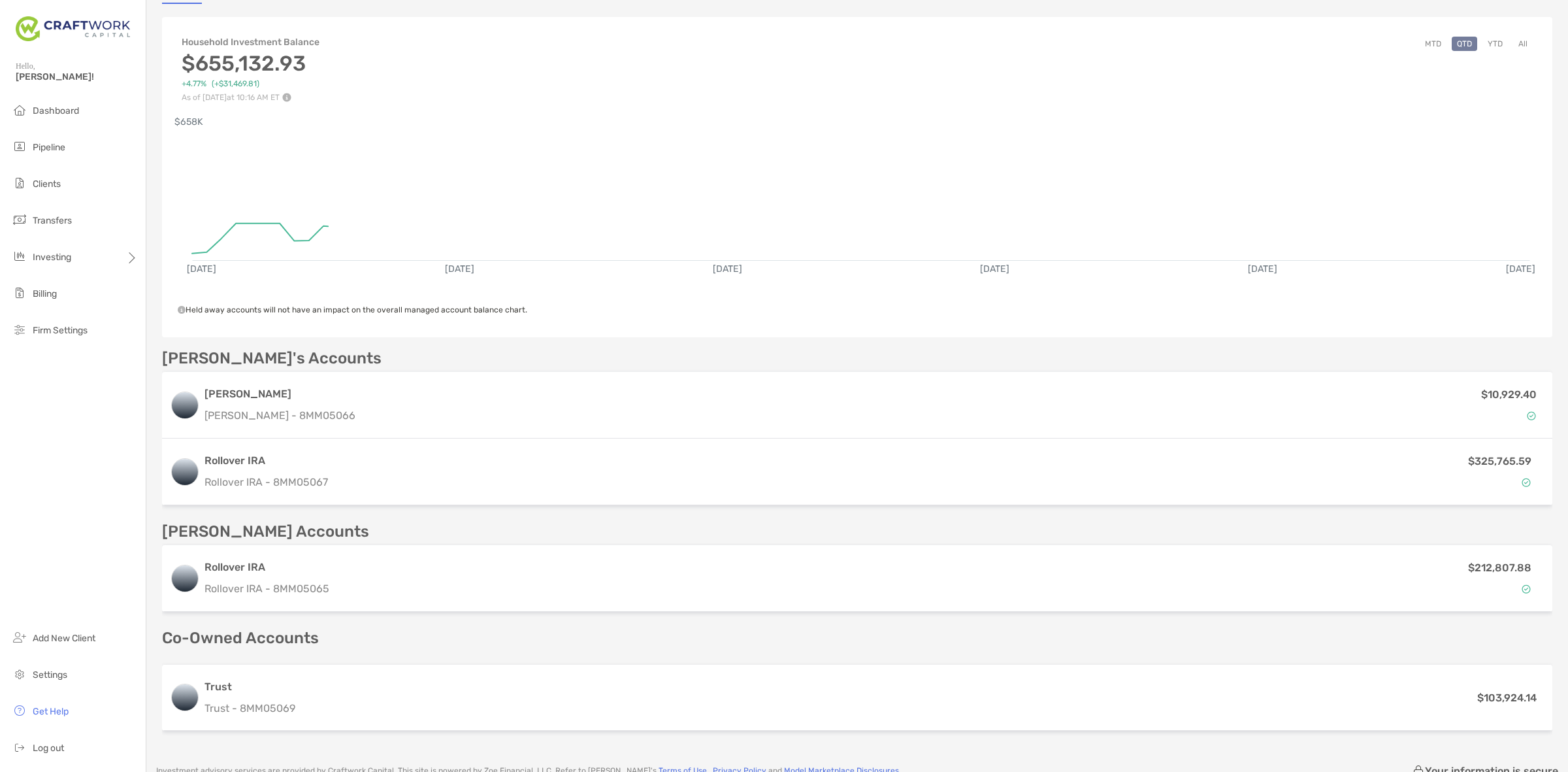
scroll to position [213, 0]
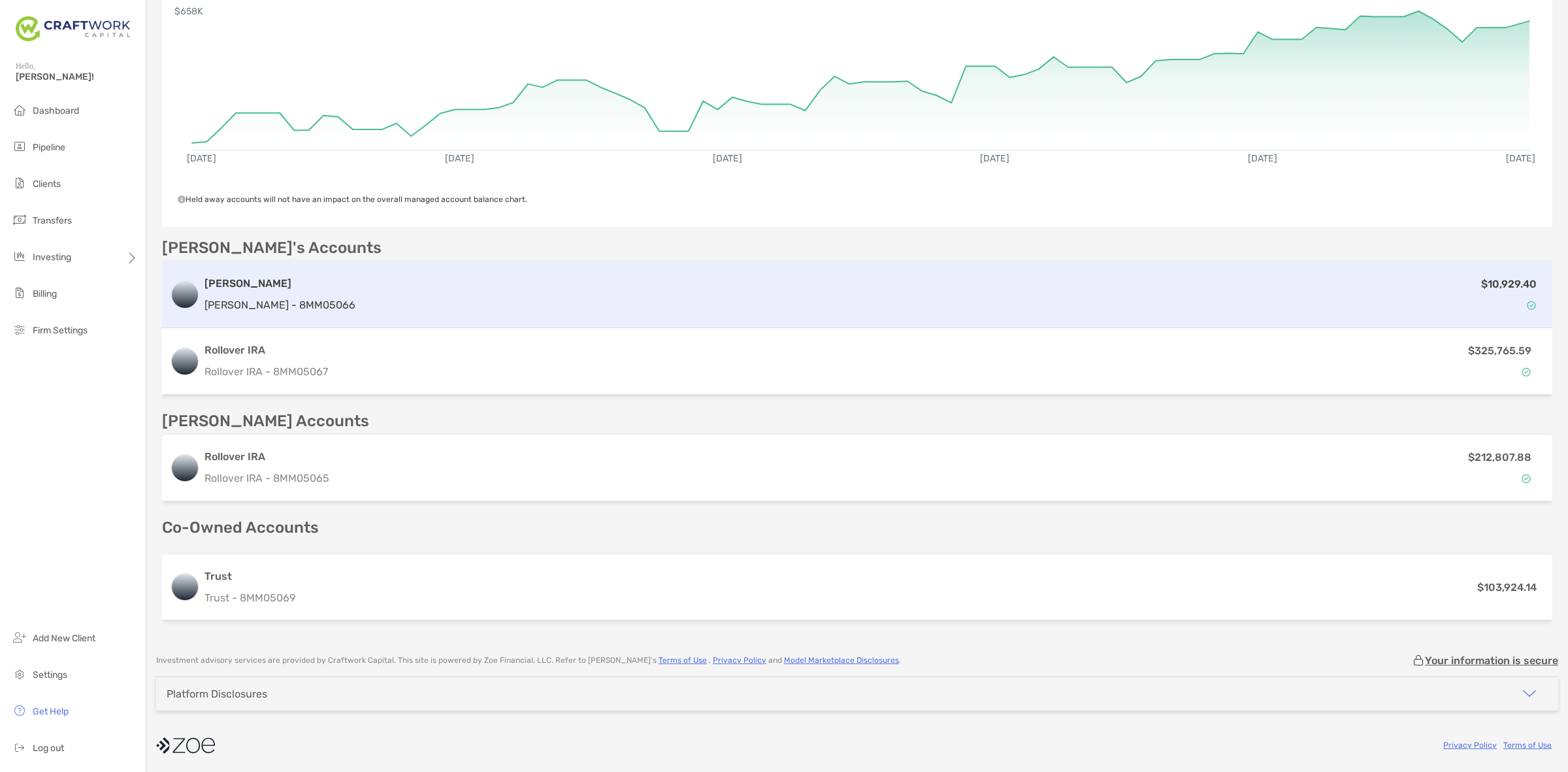
click at [384, 280] on div "$10,929.40" at bounding box center [953, 294] width 1183 height 38
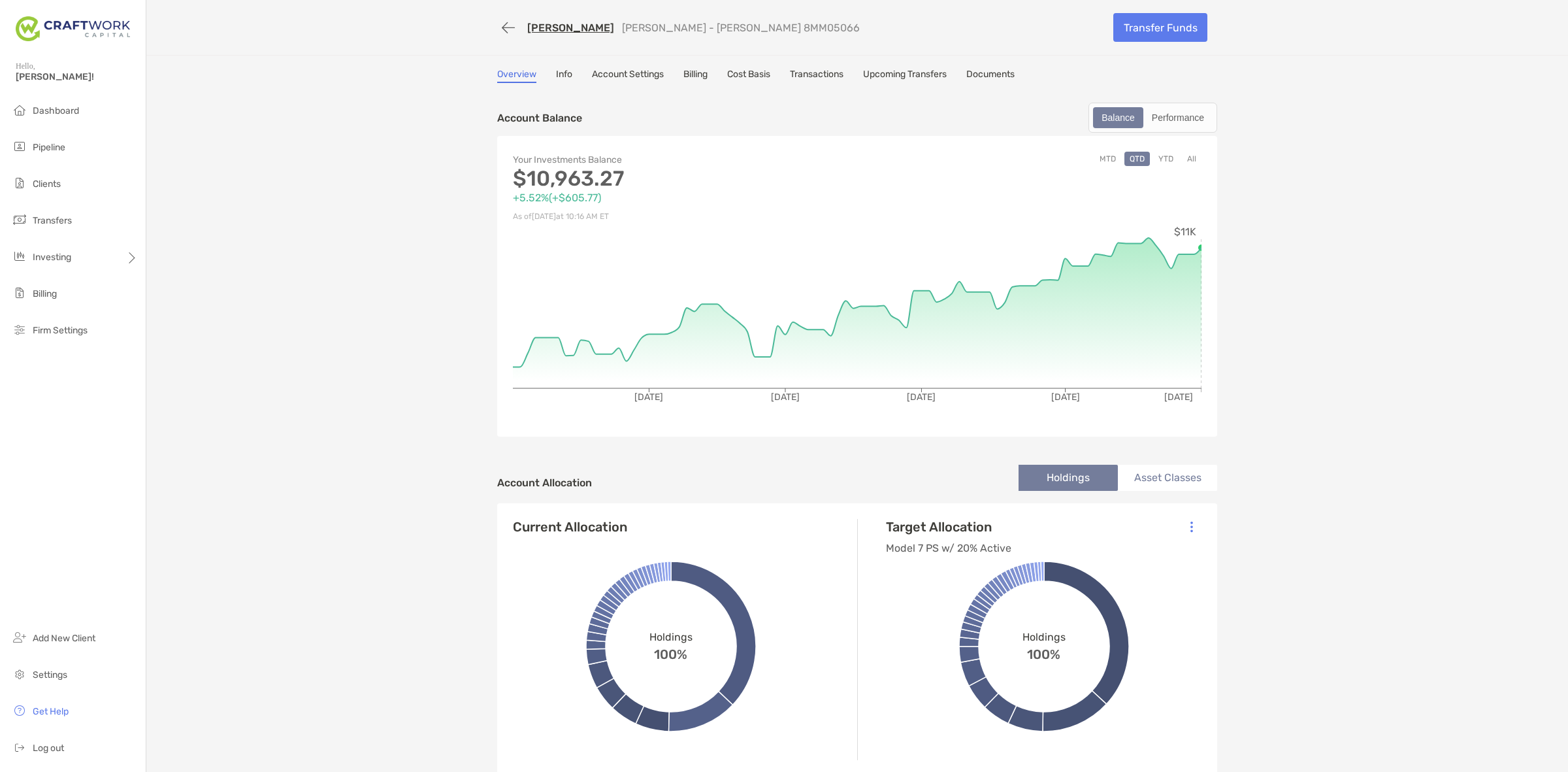
click at [1162, 151] on button "YTD" at bounding box center [1165, 158] width 25 height 14
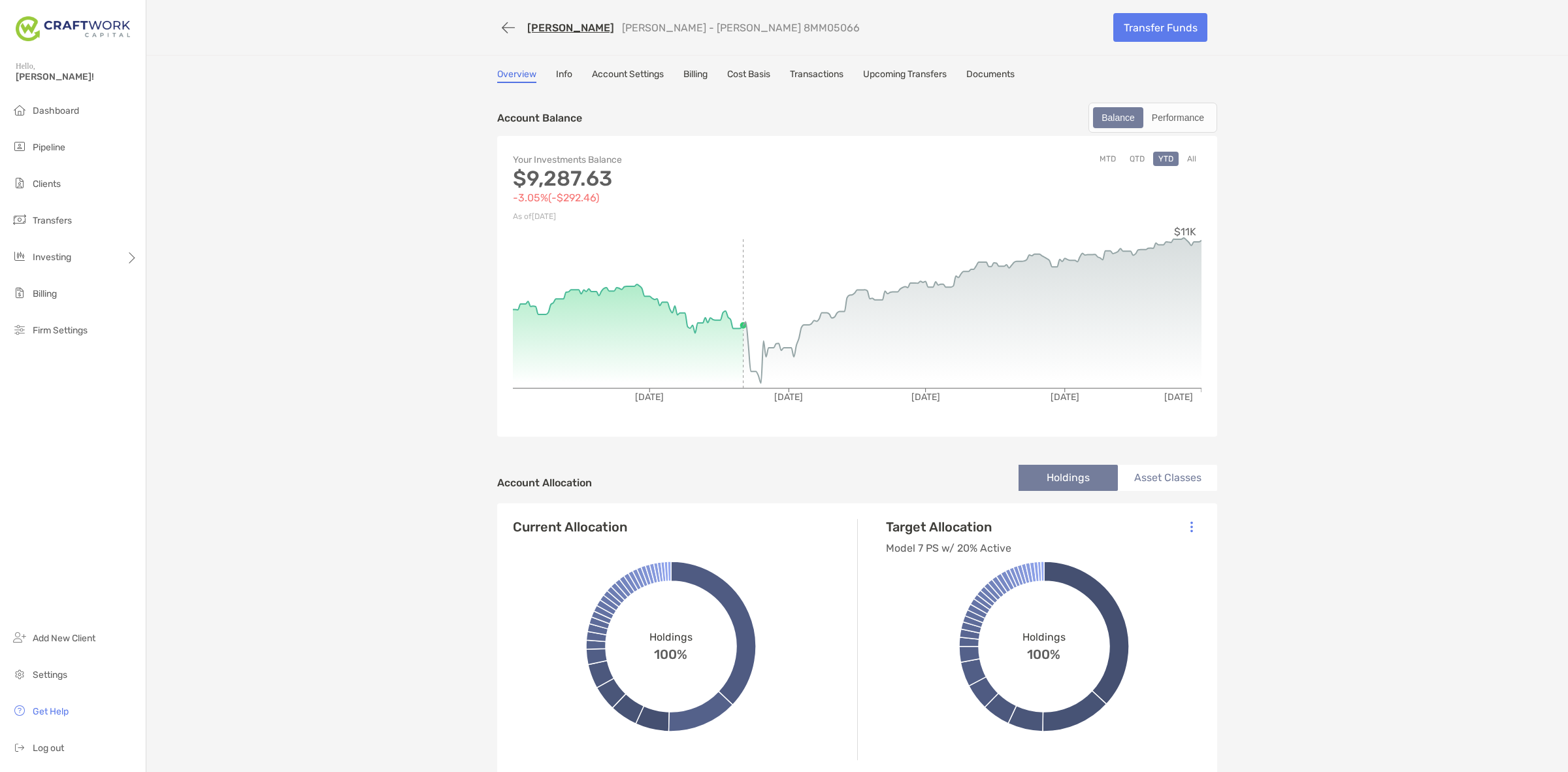
click at [1164, 161] on button "YTD" at bounding box center [1165, 158] width 25 height 14
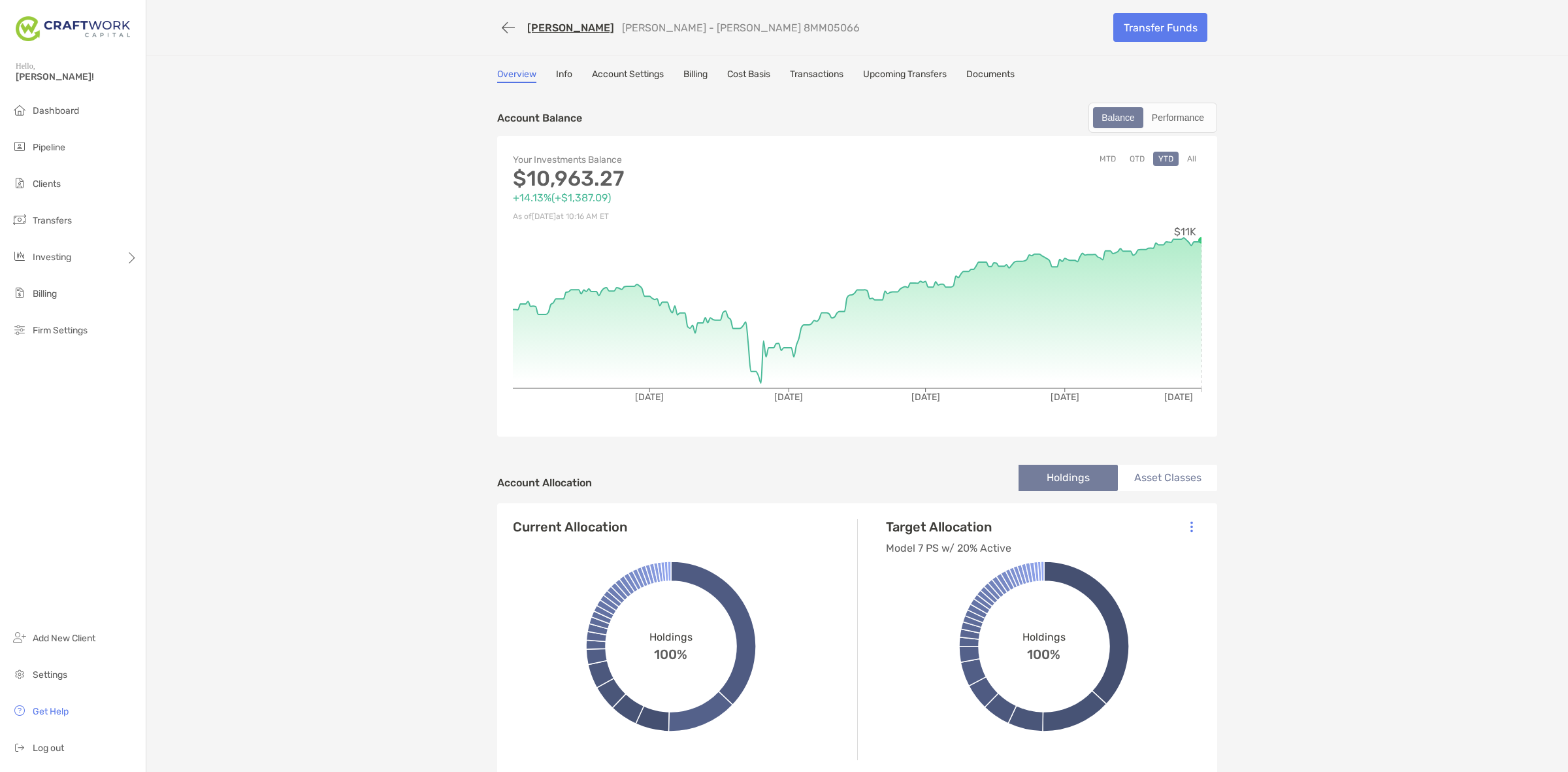
scroll to position [408, 0]
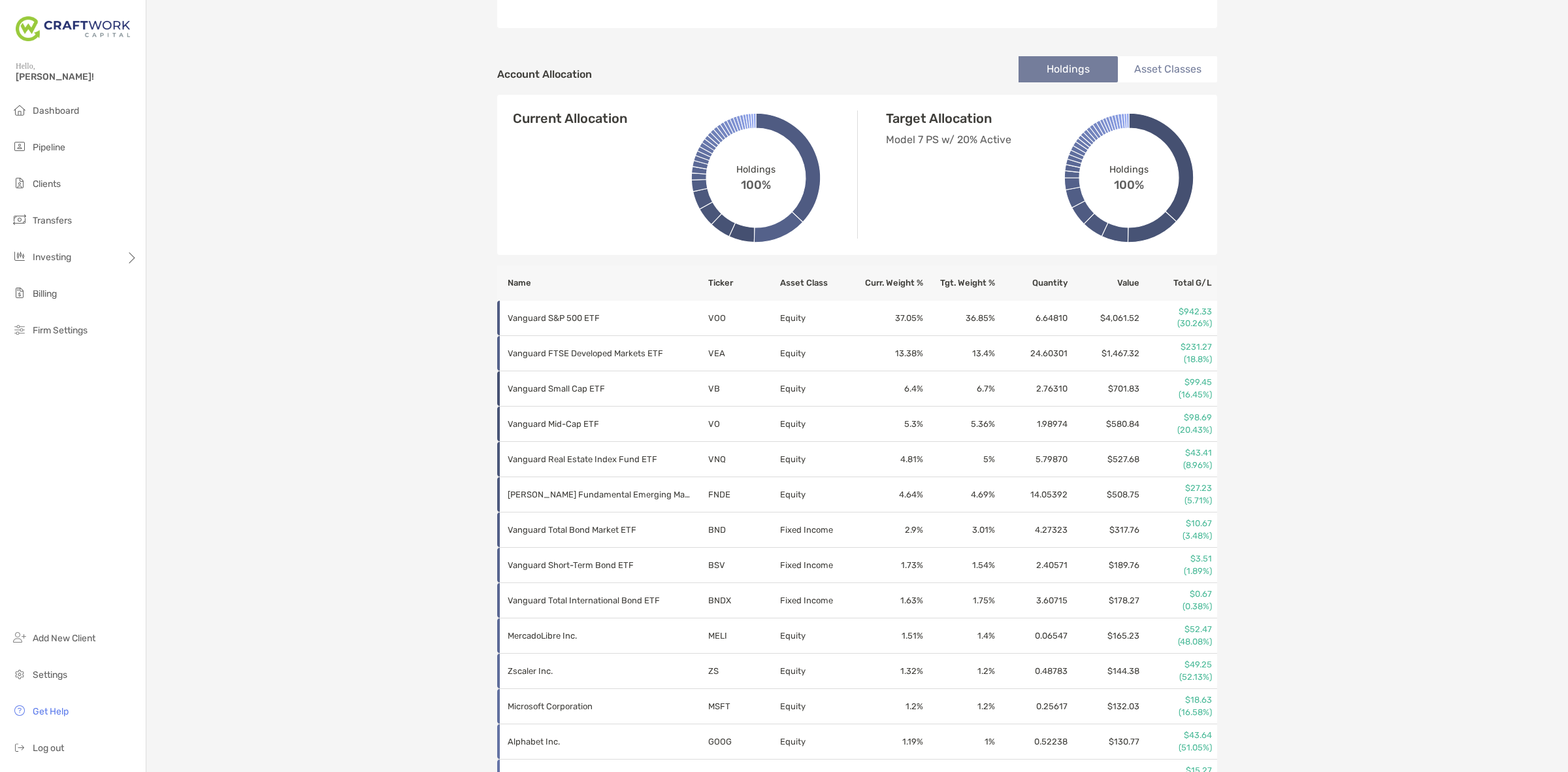
click at [1177, 286] on th "Total G/L" at bounding box center [1178, 282] width 77 height 35
click at [1180, 278] on th "Total G/L" at bounding box center [1178, 282] width 77 height 35
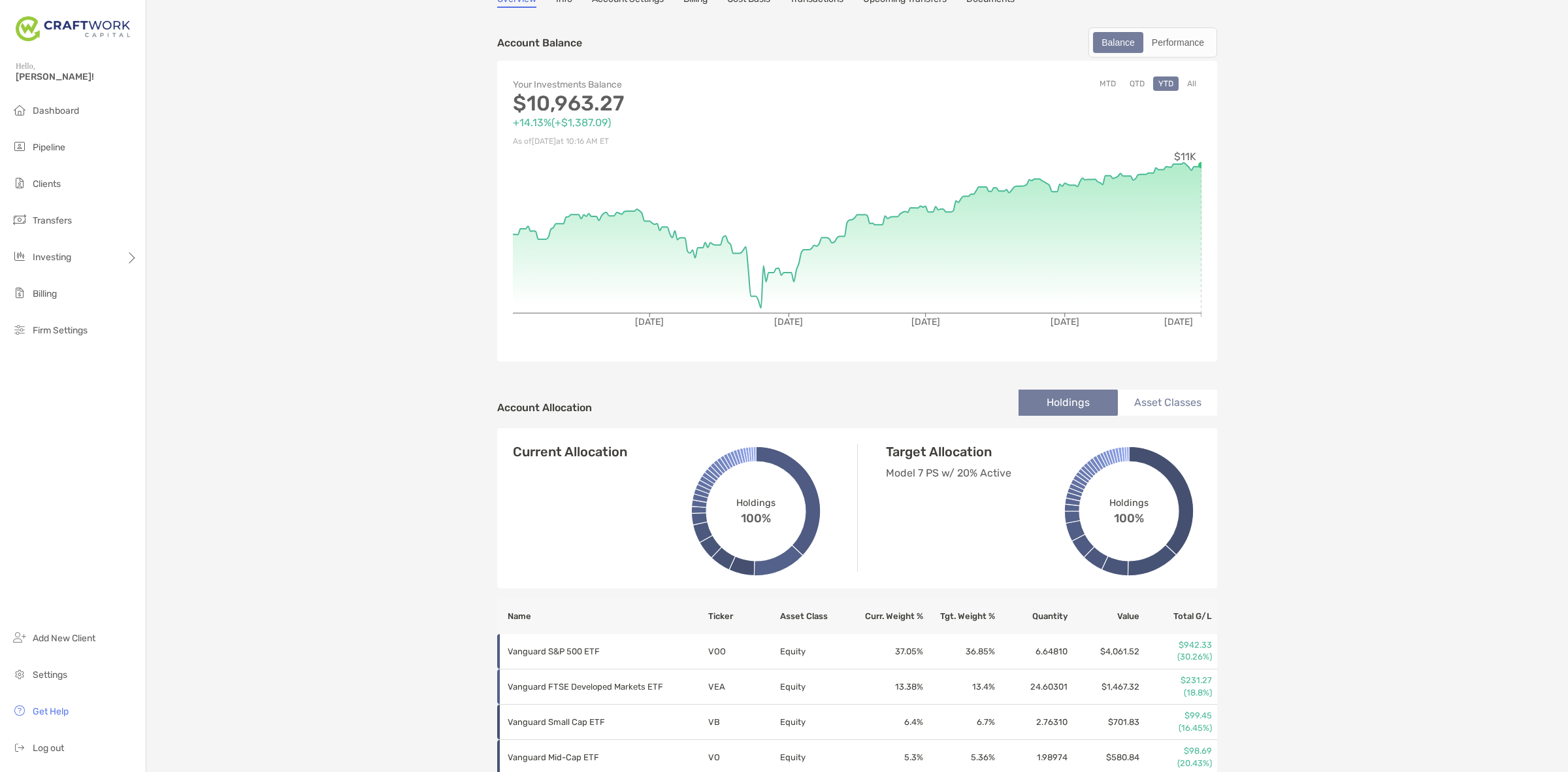
scroll to position [0, 0]
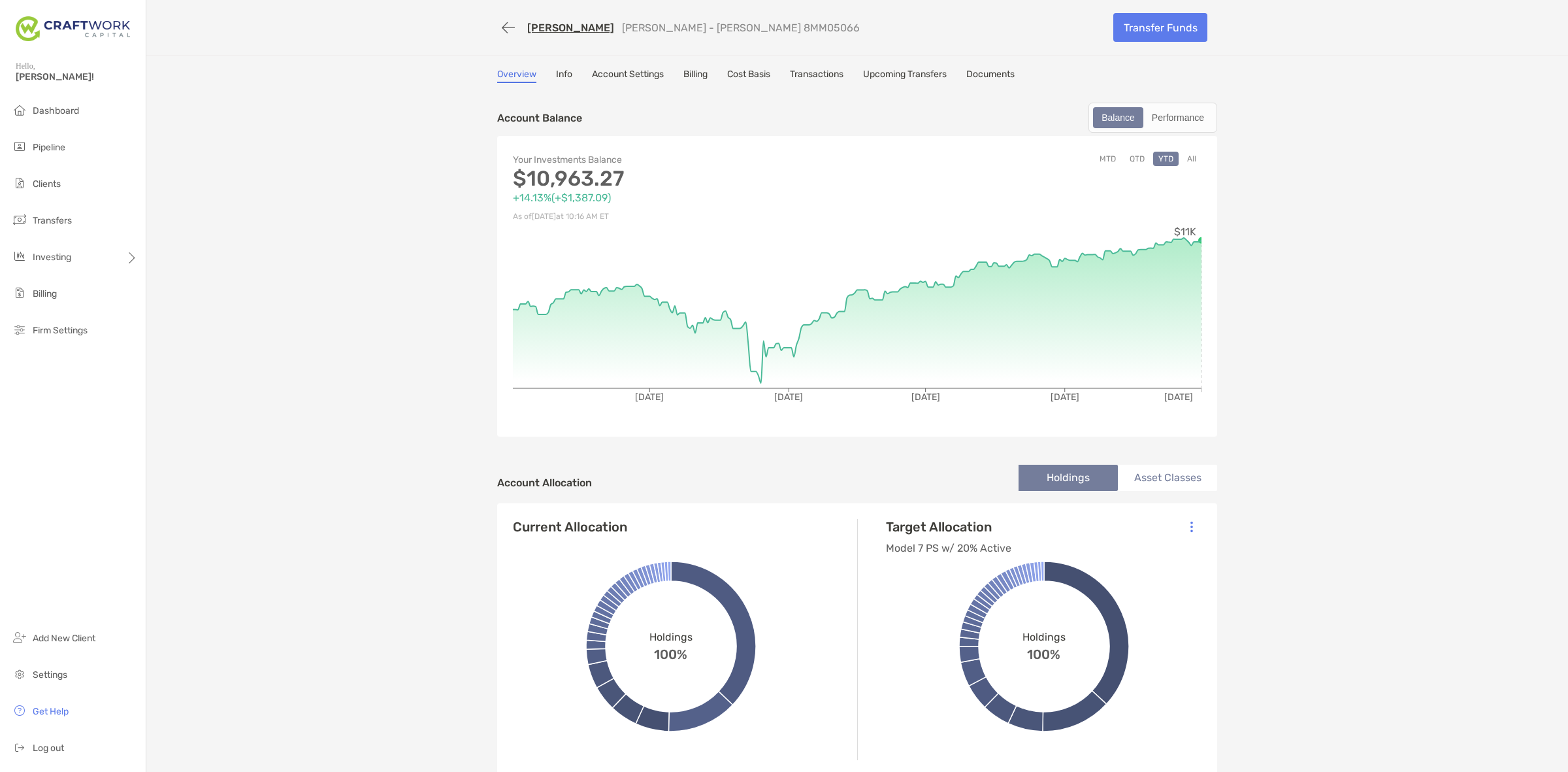
click at [1190, 158] on button "All" at bounding box center [1191, 158] width 19 height 14
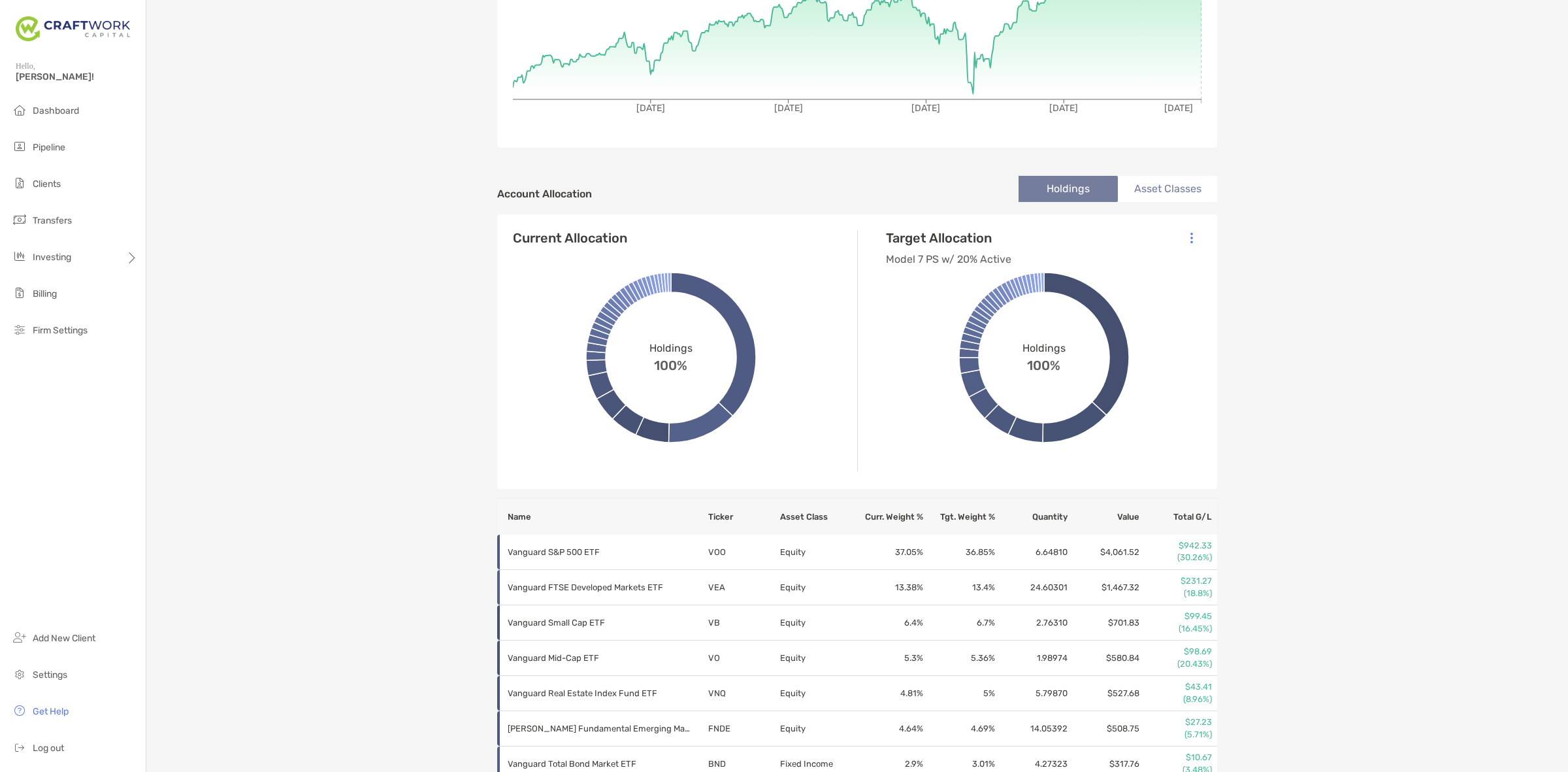
scroll to position [327, 0]
